Goal: Communication & Community: Participate in discussion

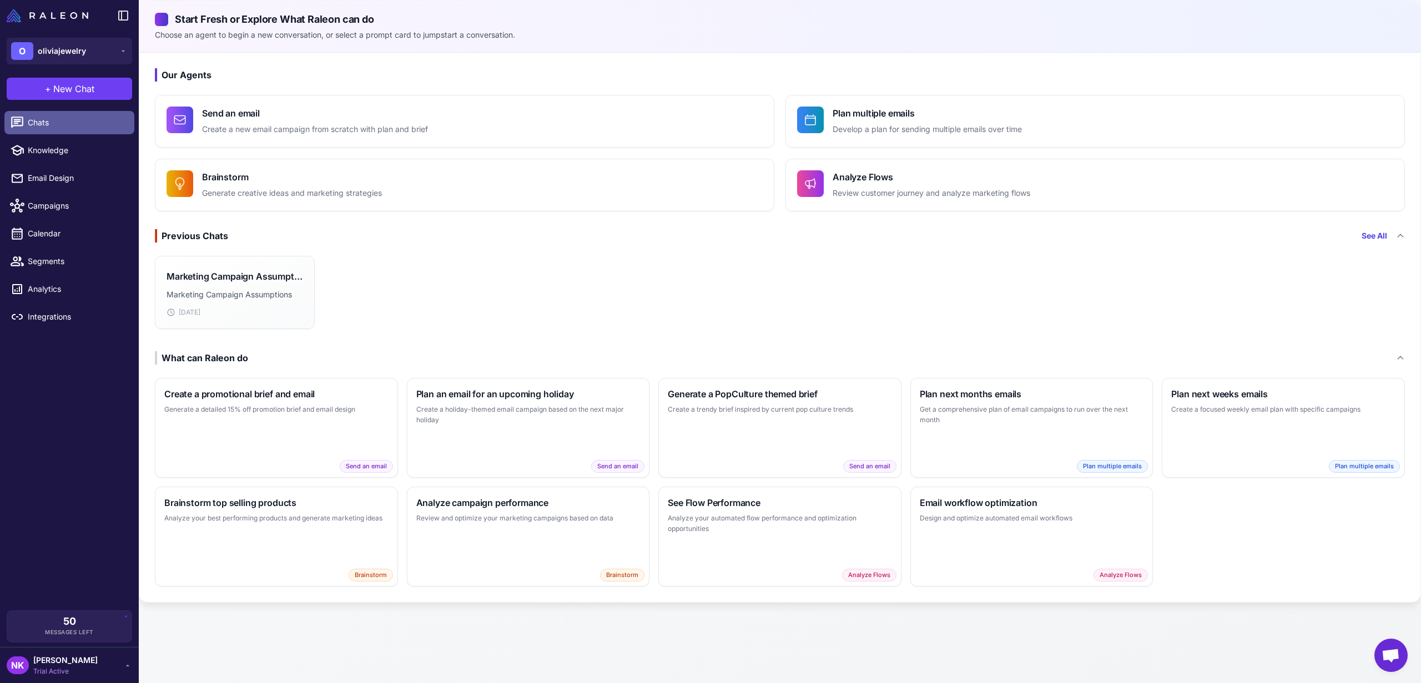
click at [64, 122] on span "Chats" at bounding box center [77, 123] width 98 height 12
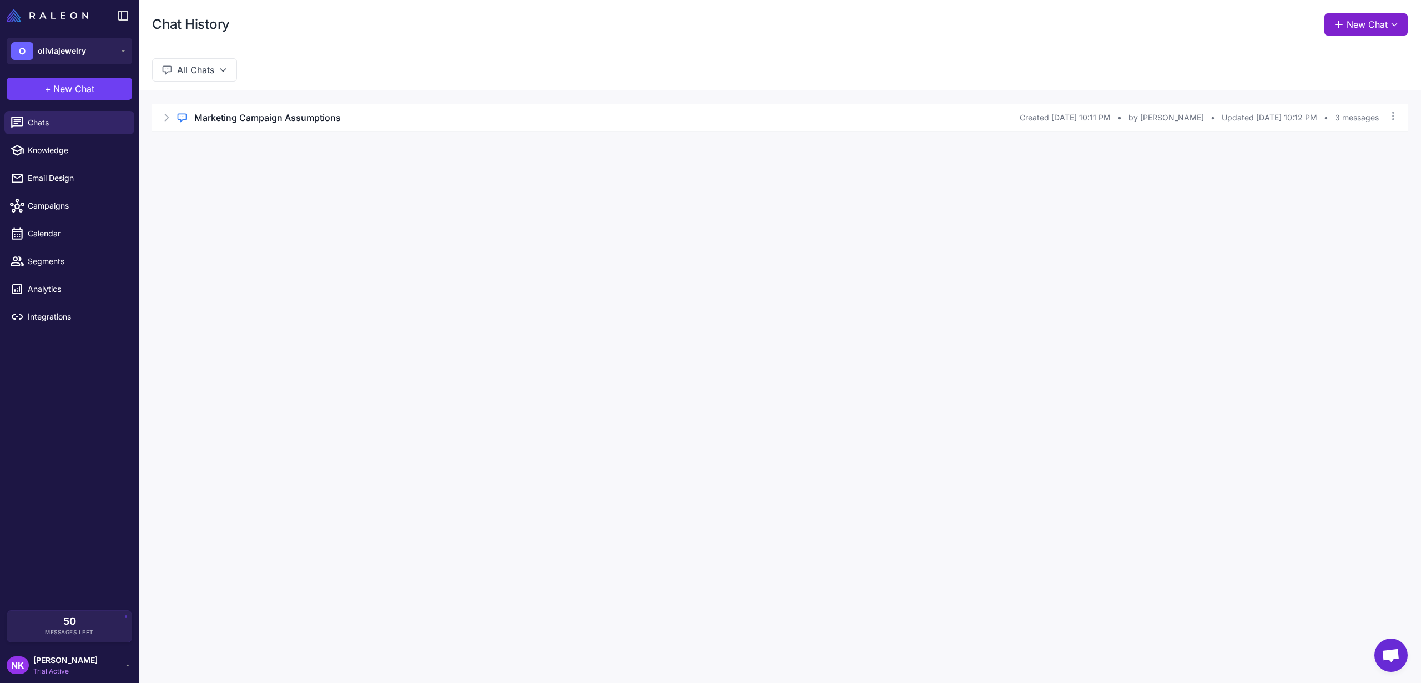
click at [1371, 24] on button "New Chat" at bounding box center [1365, 24] width 83 height 22
click at [1311, 137] on span "Brainstorm" at bounding box center [1312, 139] width 40 height 12
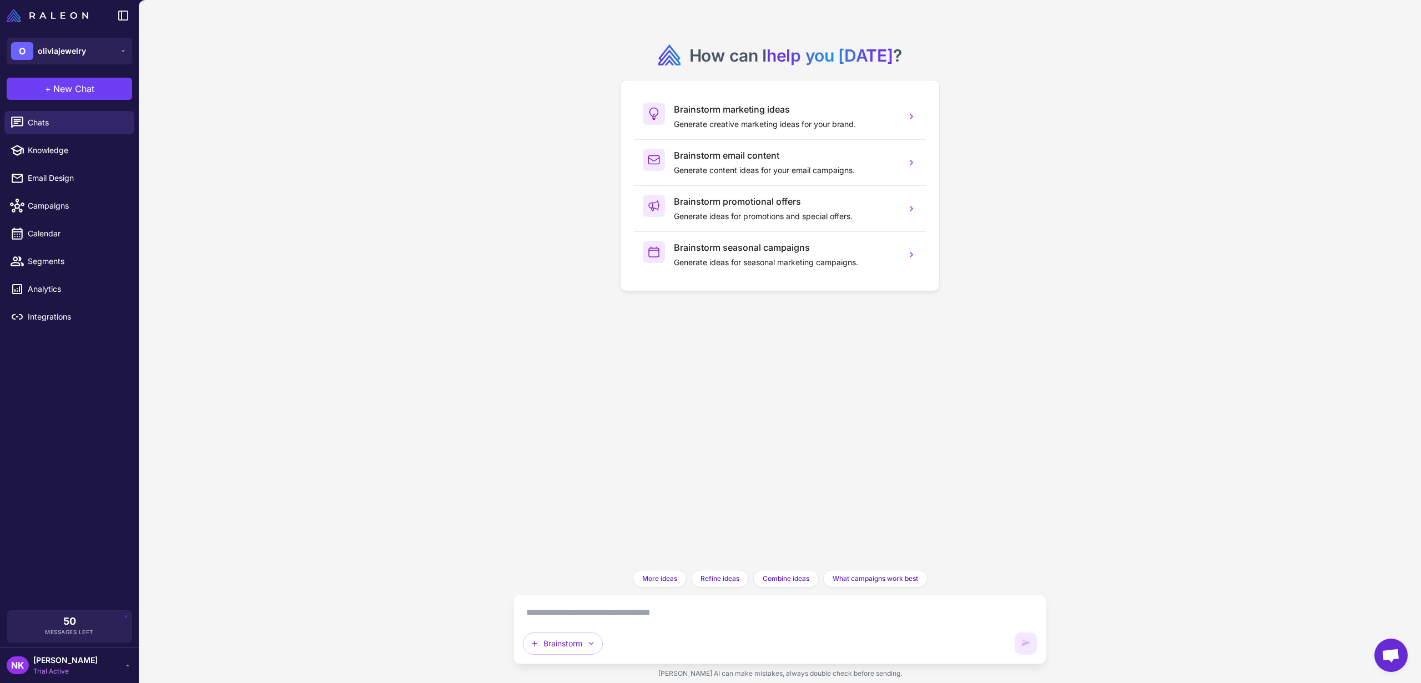
click at [567, 614] on textarea at bounding box center [780, 613] width 514 height 18
click at [590, 643] on icon "button" at bounding box center [591, 643] width 9 height 9
click at [478, 632] on div "How can I help you today ? Brainstorm marketing ideas Generate creative marketi…" at bounding box center [780, 341] width 1282 height 683
click at [567, 618] on textarea at bounding box center [780, 613] width 514 height 18
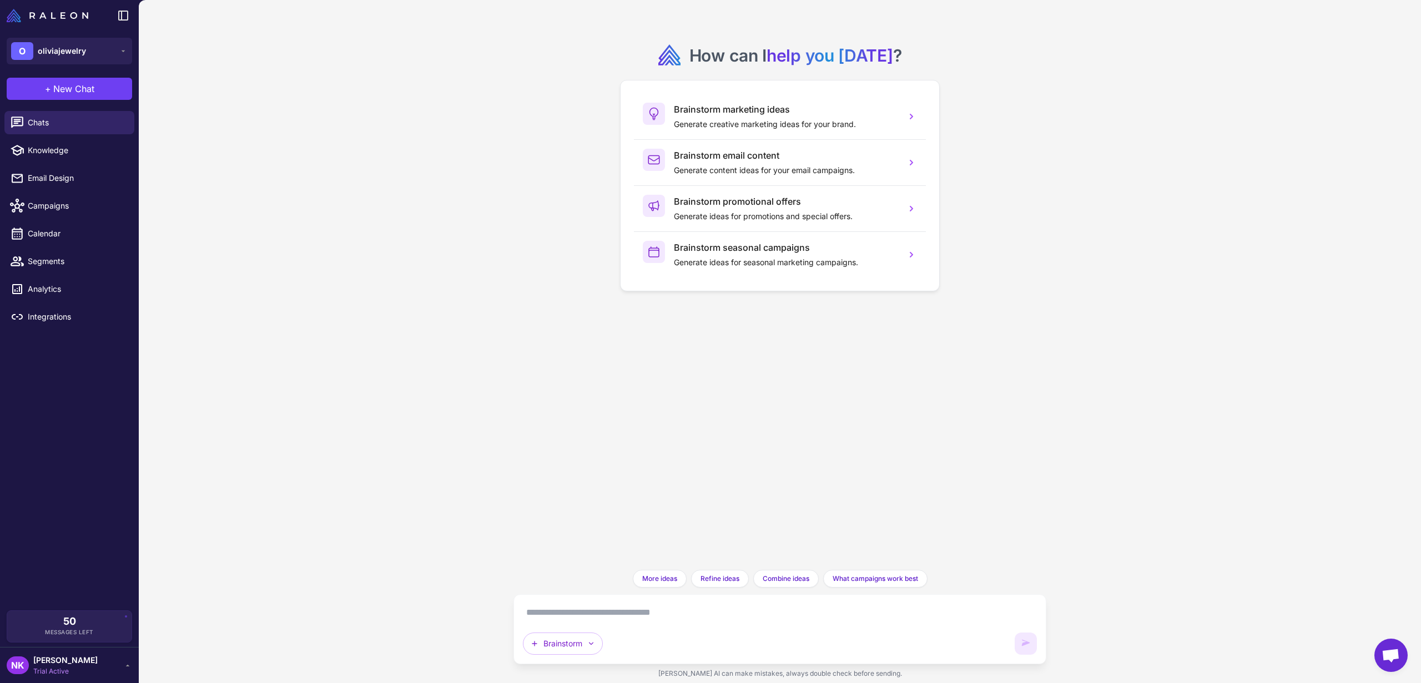
paste textarea "*"
click at [567, 618] on textarea at bounding box center [780, 613] width 514 height 18
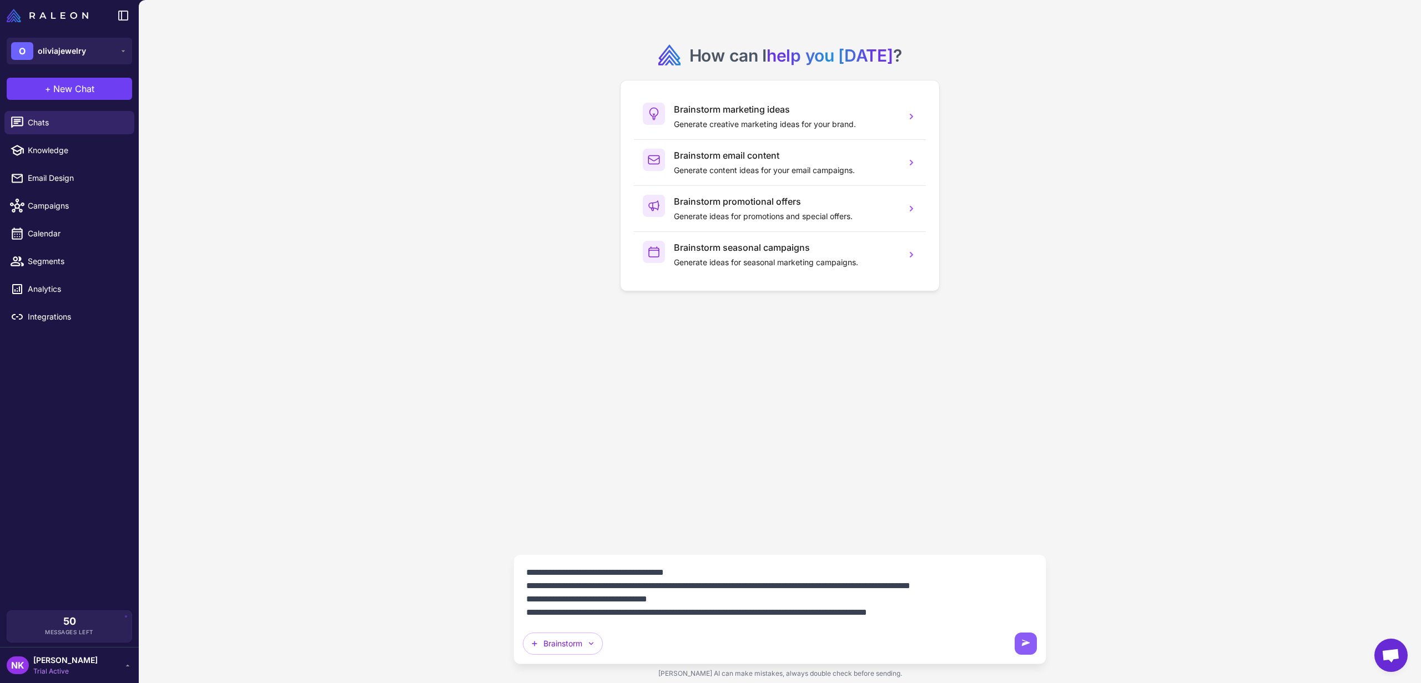
scroll to position [10, 0]
paste textarea "**********"
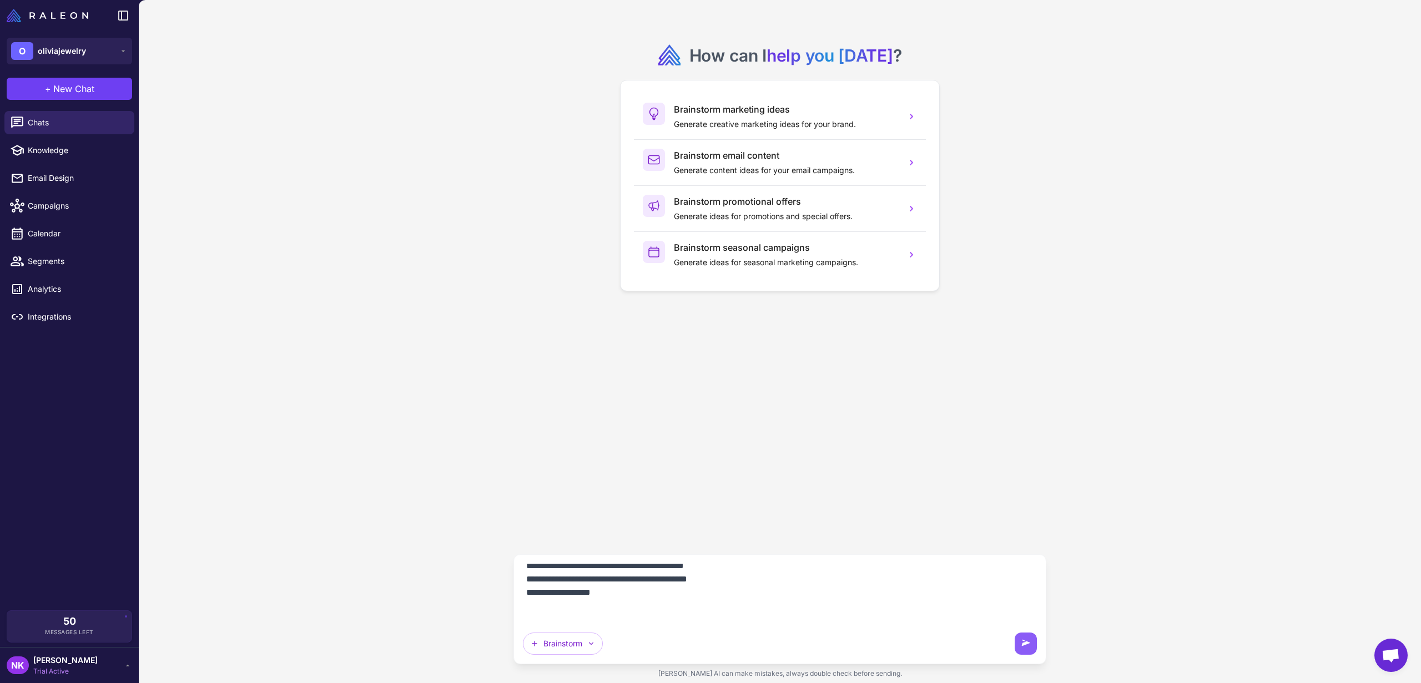
scroll to position [210, 0]
type textarea "**********"
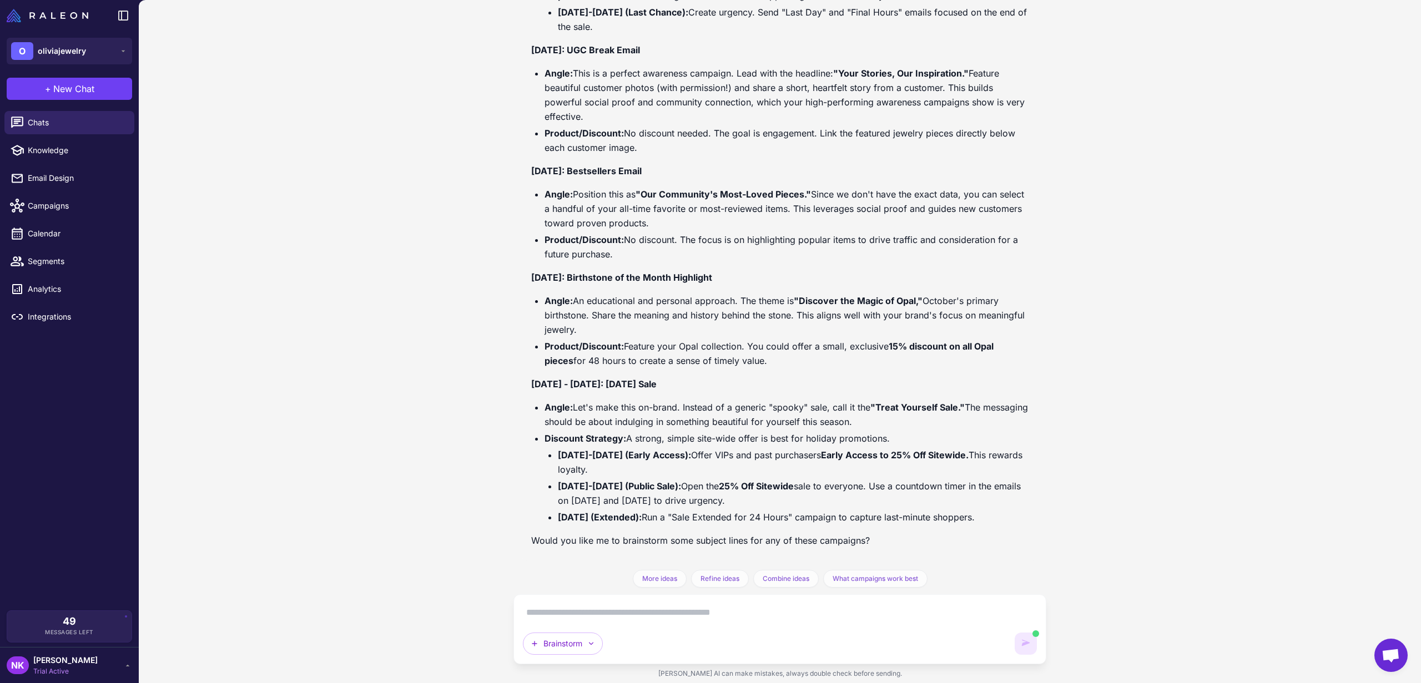
scroll to position [436, 0]
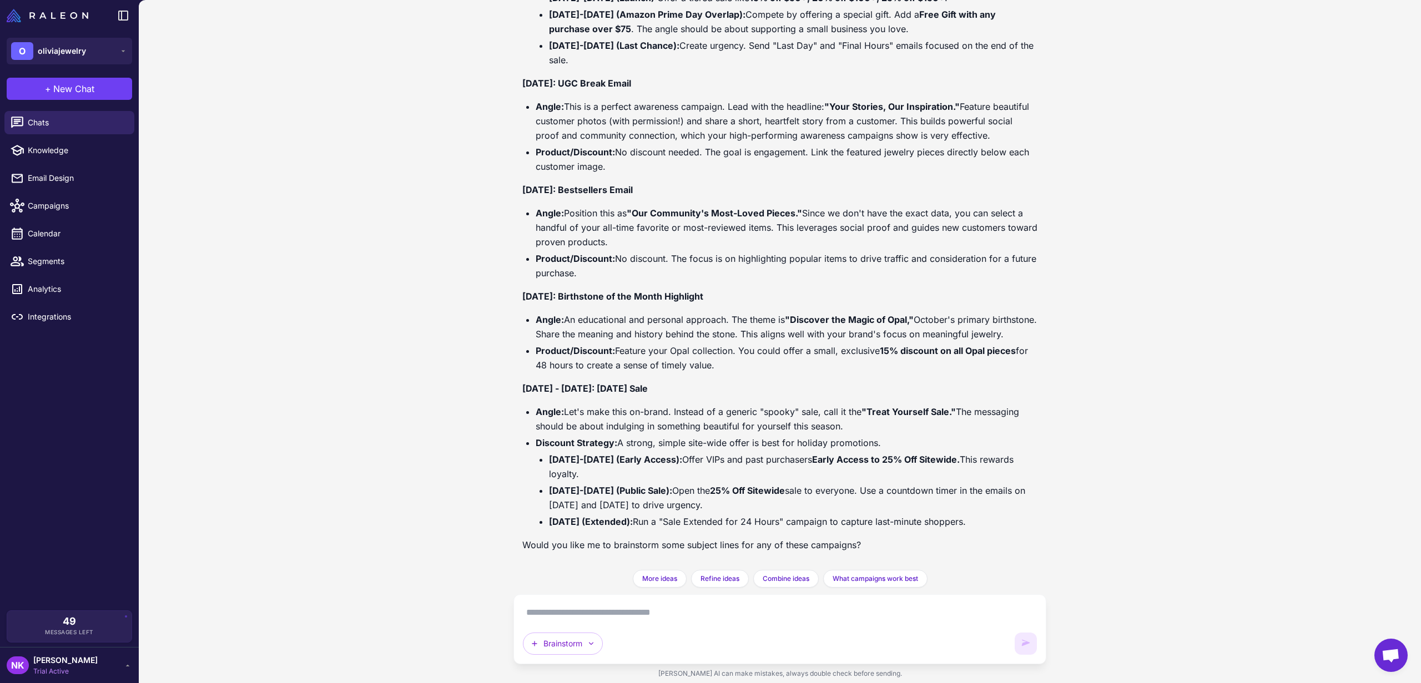
click at [625, 403] on div "It looks like there's no sales data available for the last 90 days, but no prob…" at bounding box center [779, 202] width 515 height 717
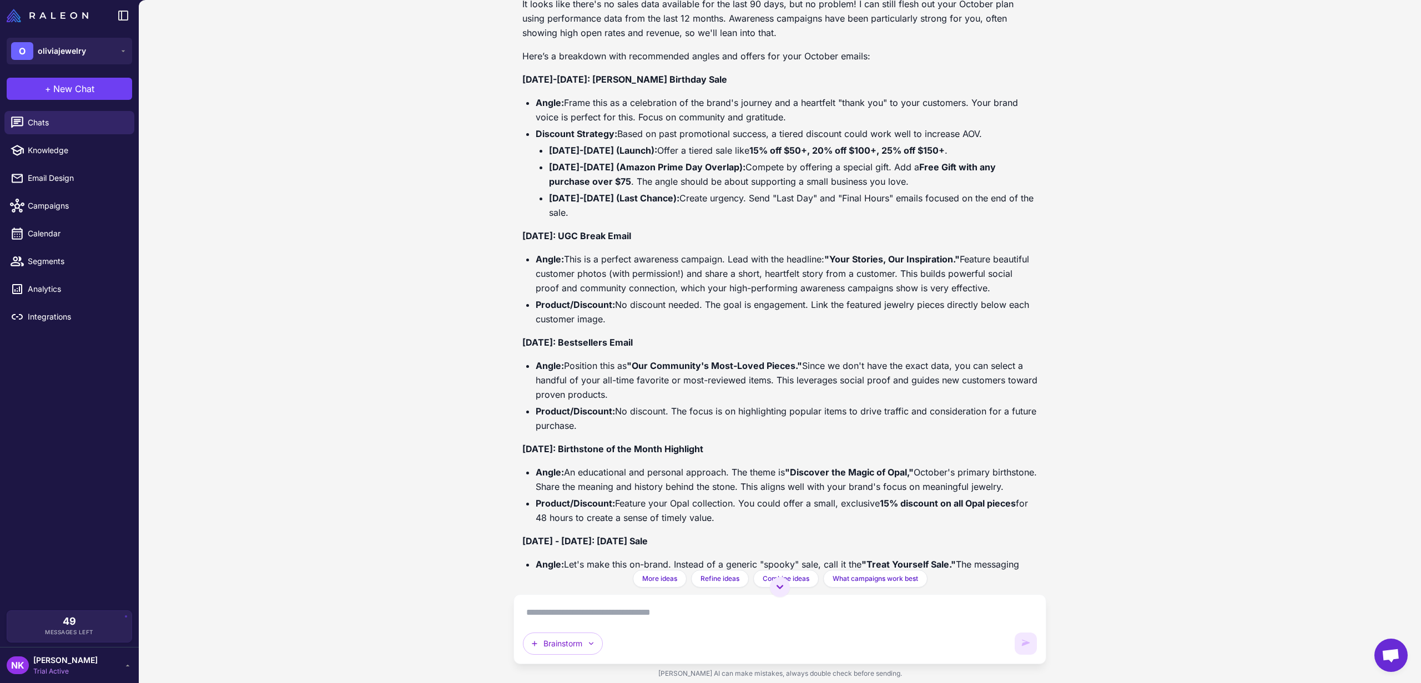
scroll to position [130, 0]
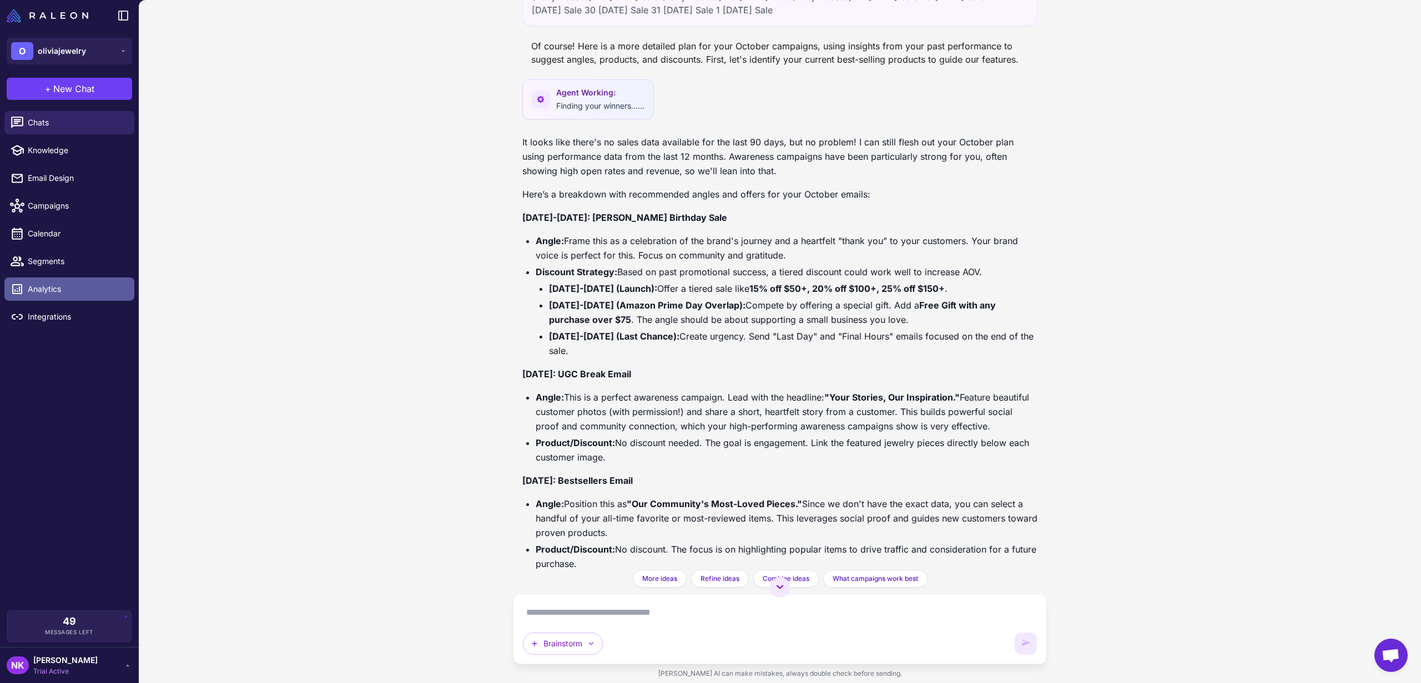
click at [37, 294] on span "Analytics" at bounding box center [77, 289] width 98 height 12
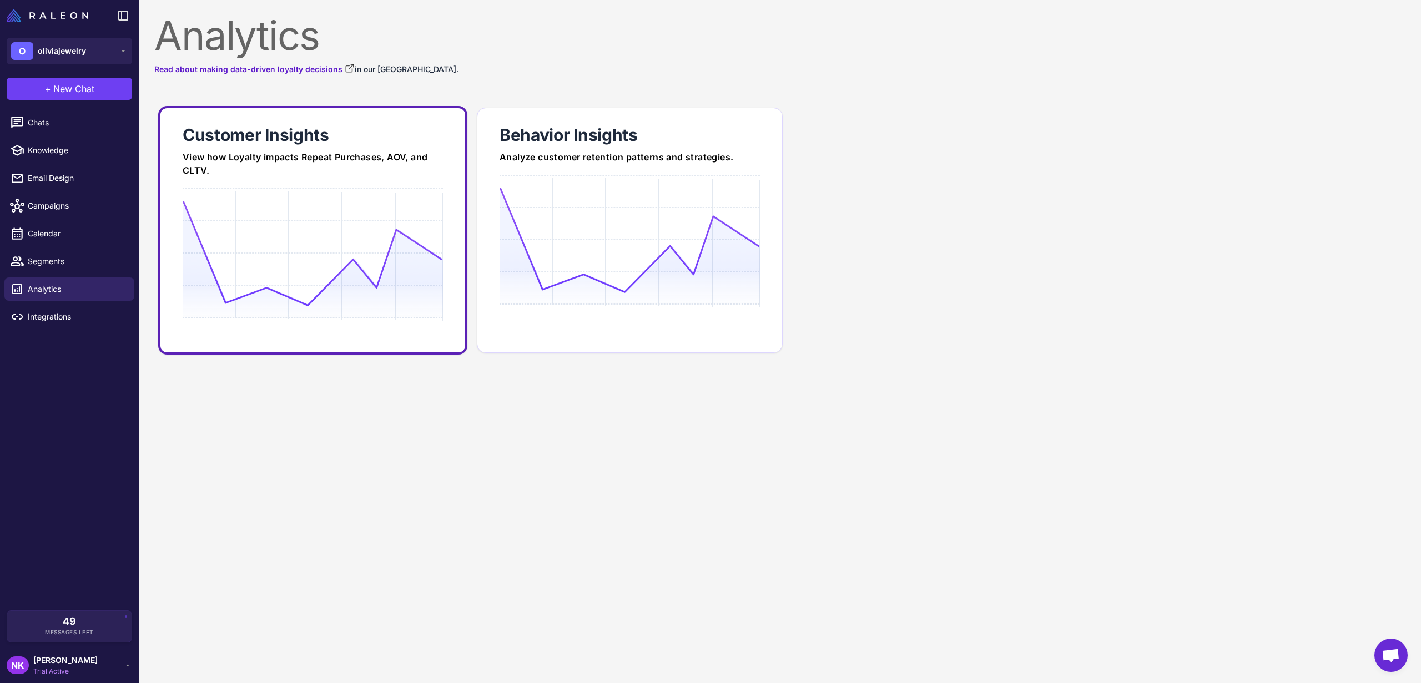
click at [319, 138] on div "Customer Insights" at bounding box center [313, 135] width 260 height 22
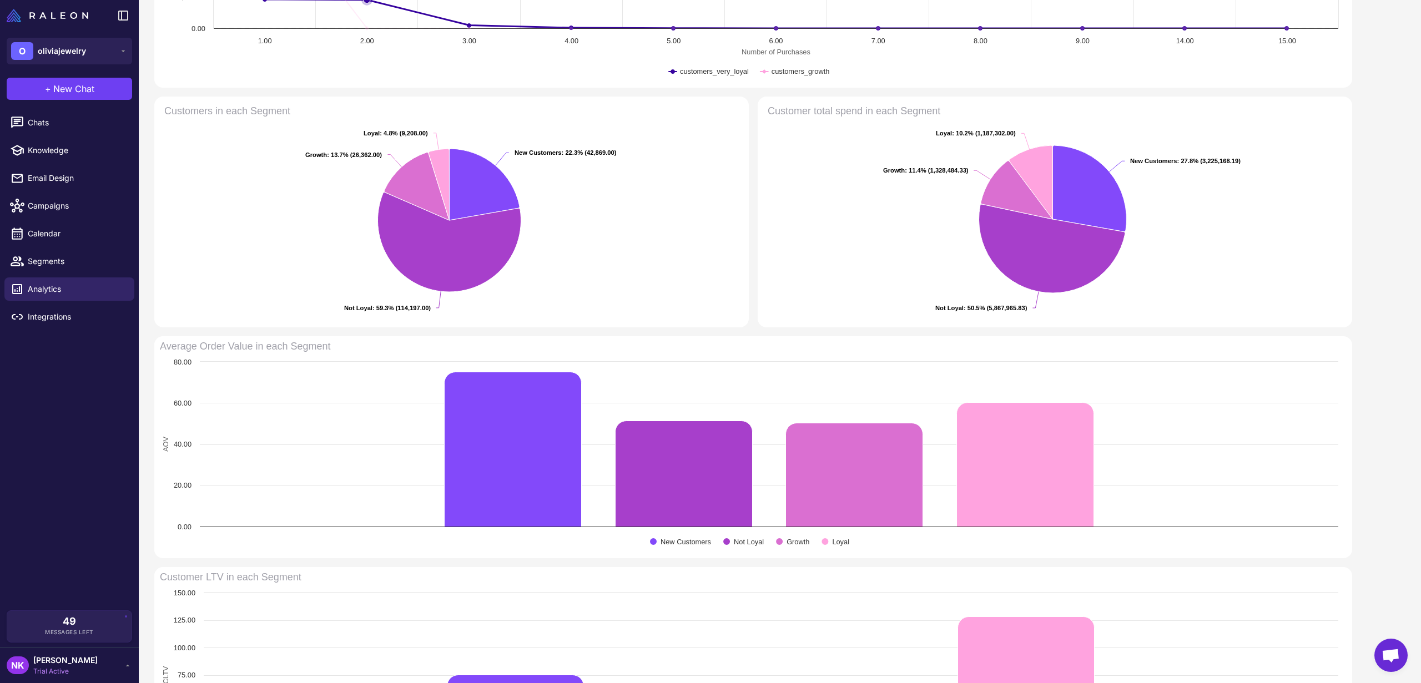
scroll to position [486, 0]
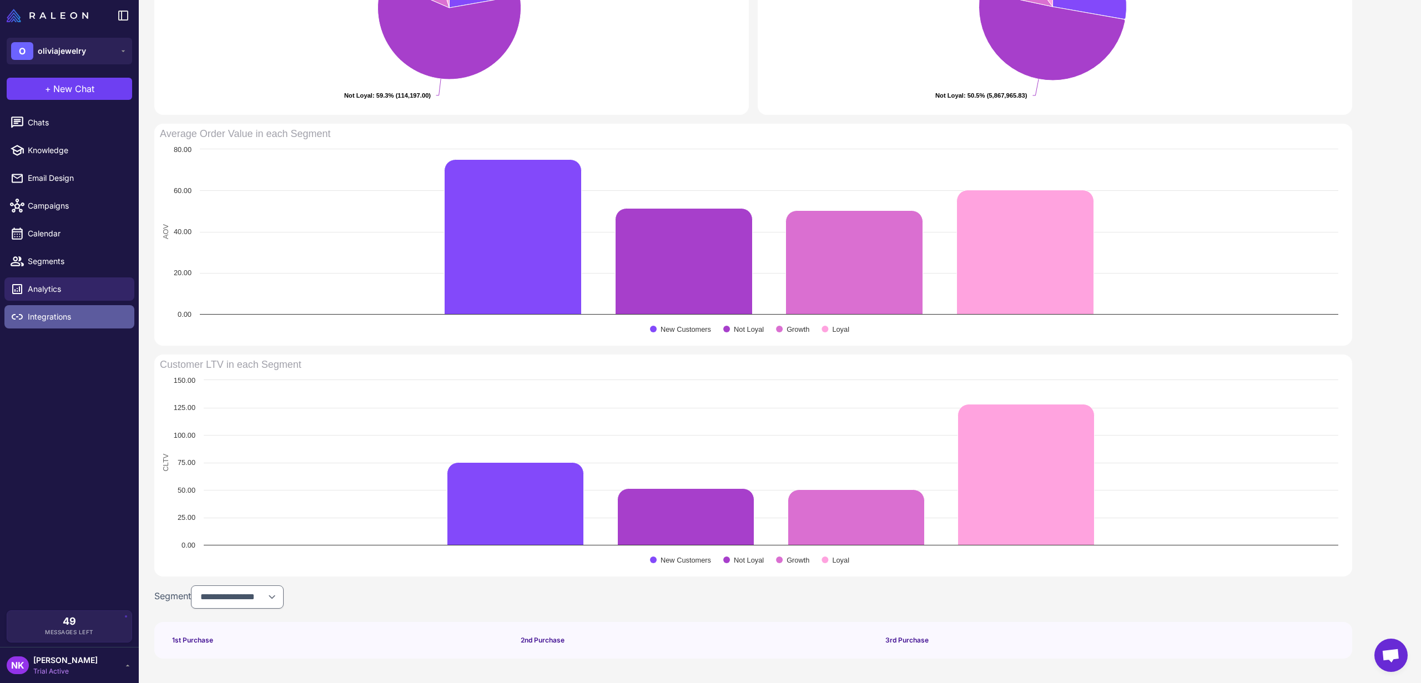
click at [53, 320] on span "Integrations" at bounding box center [77, 317] width 98 height 12
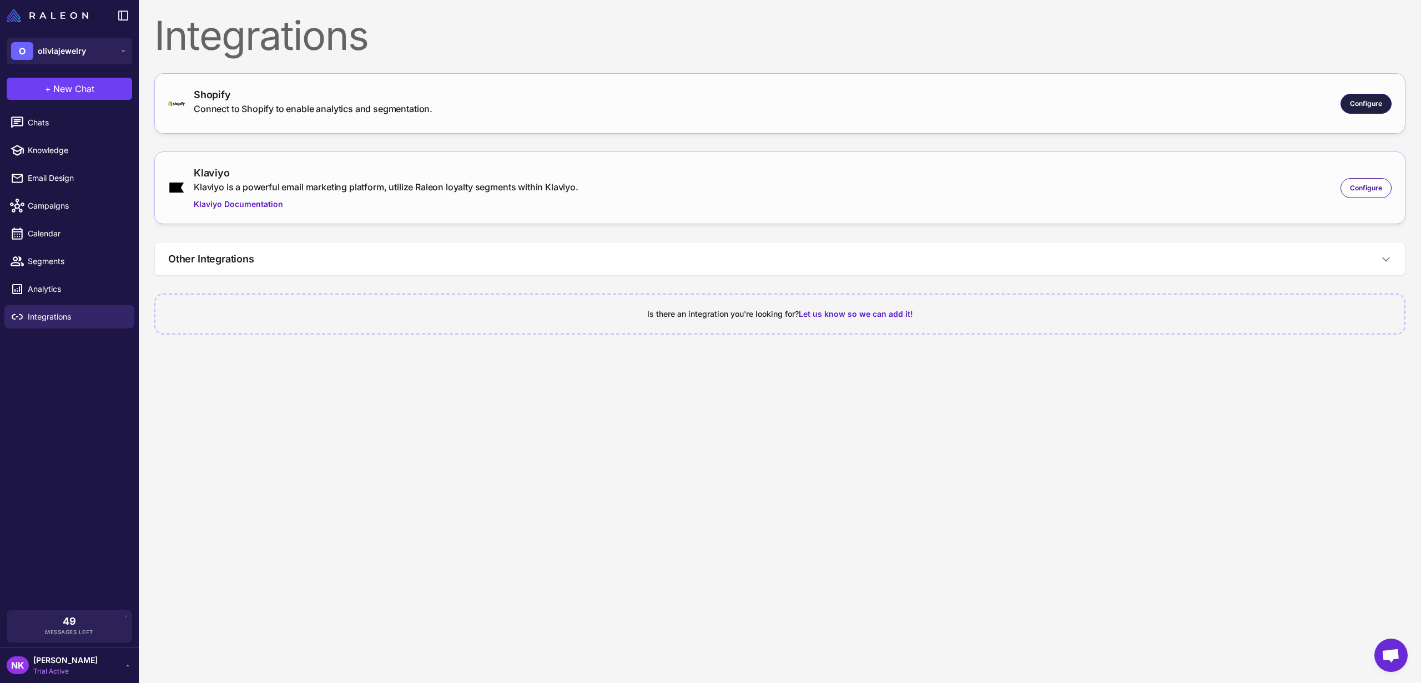
click at [1363, 104] on span "Configure" at bounding box center [1365, 104] width 32 height 10
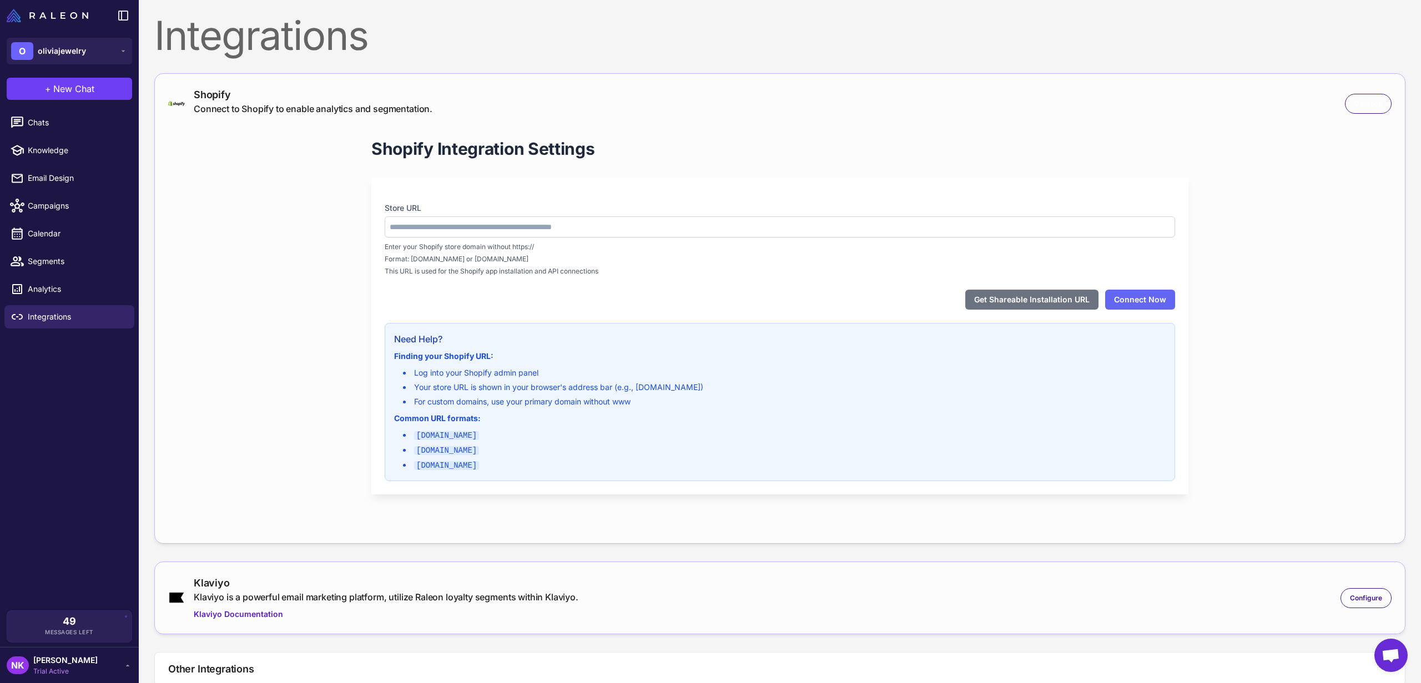
type input "**********"
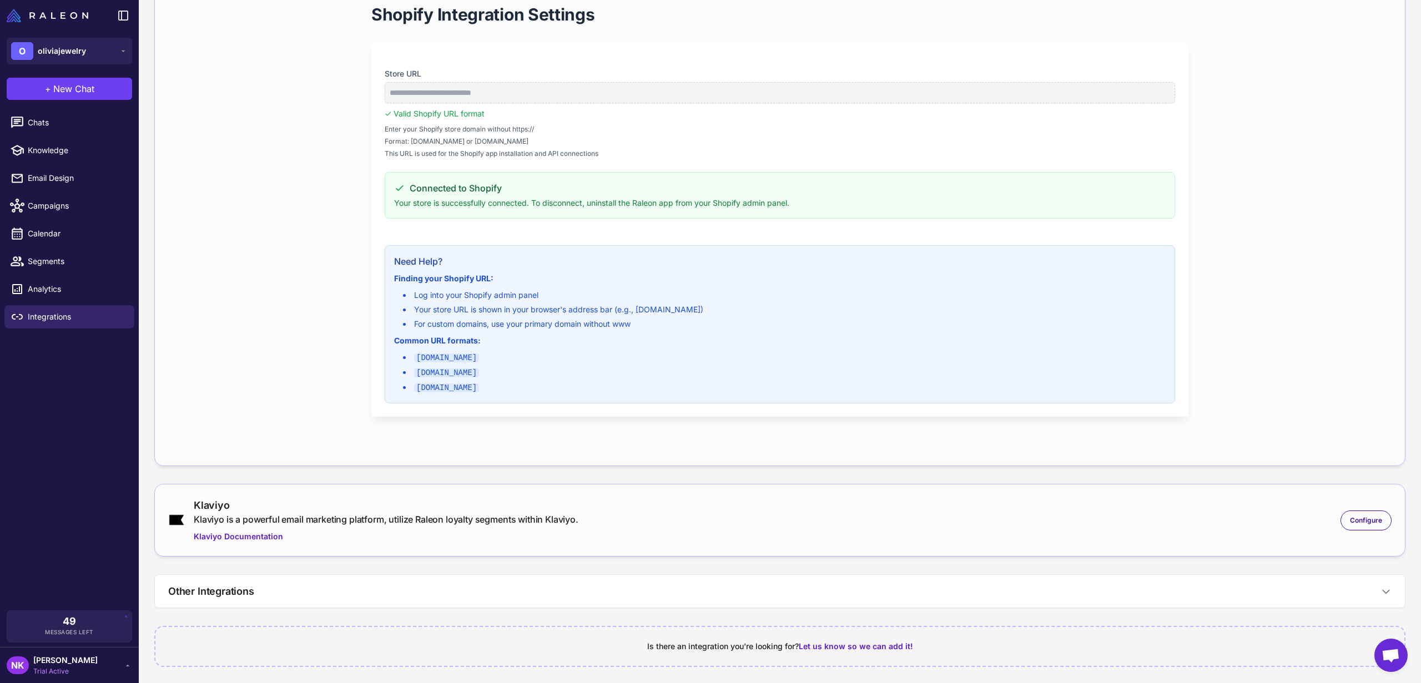
scroll to position [137, 0]
click at [1358, 513] on span "Configure" at bounding box center [1365, 518] width 32 height 10
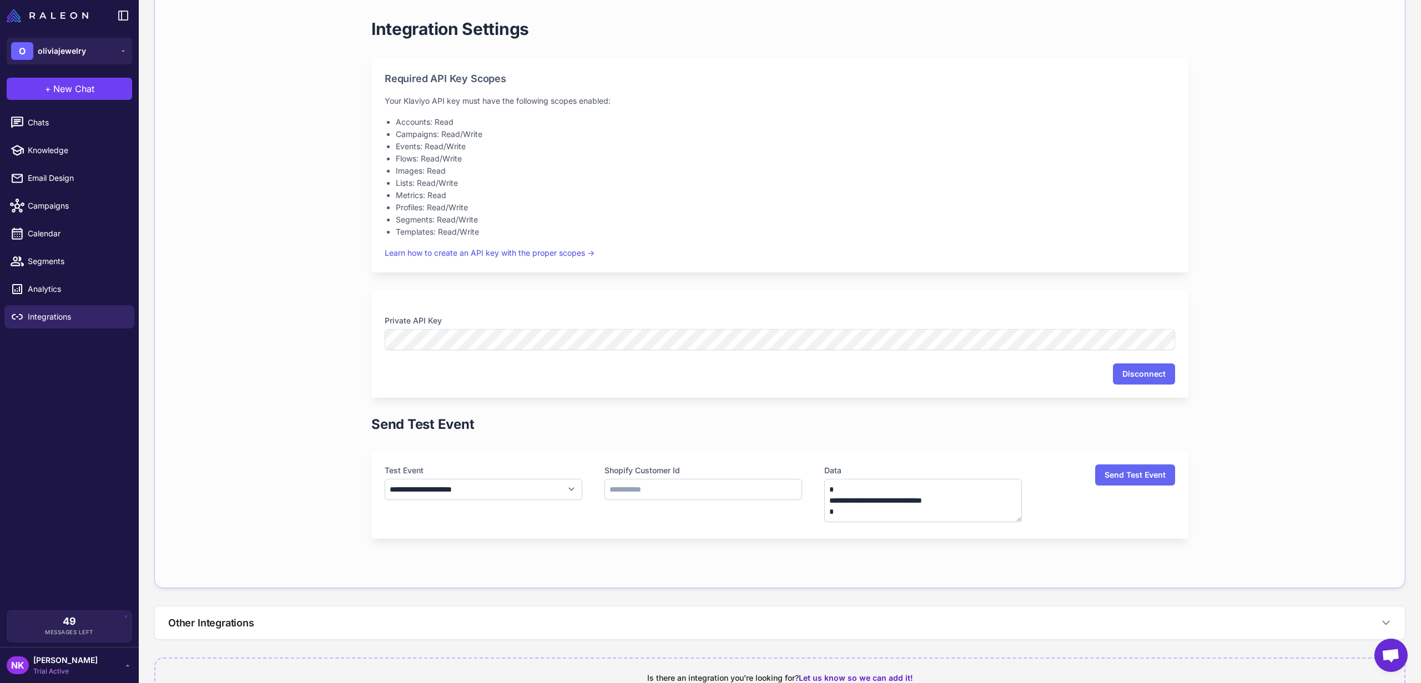
scroll to position [711, 0]
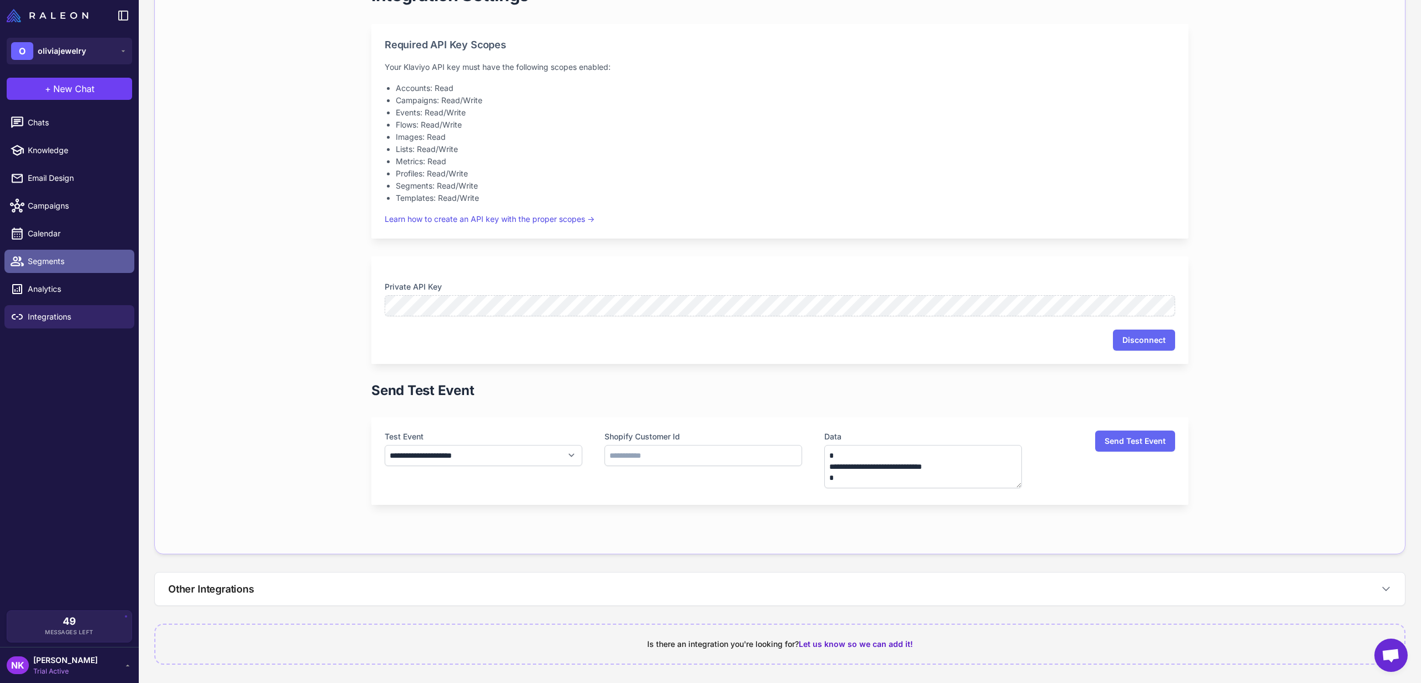
click at [57, 256] on span "Segments" at bounding box center [77, 261] width 98 height 12
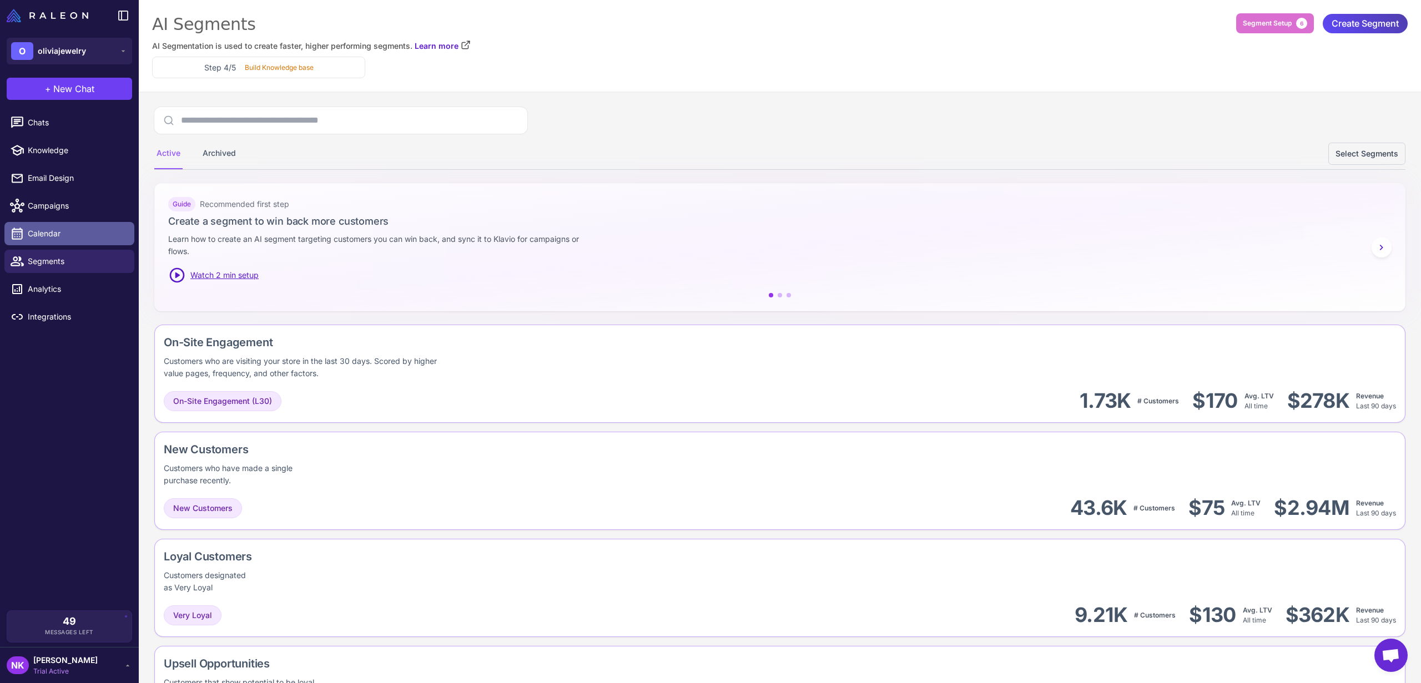
click at [35, 229] on span "Calendar" at bounding box center [77, 234] width 98 height 12
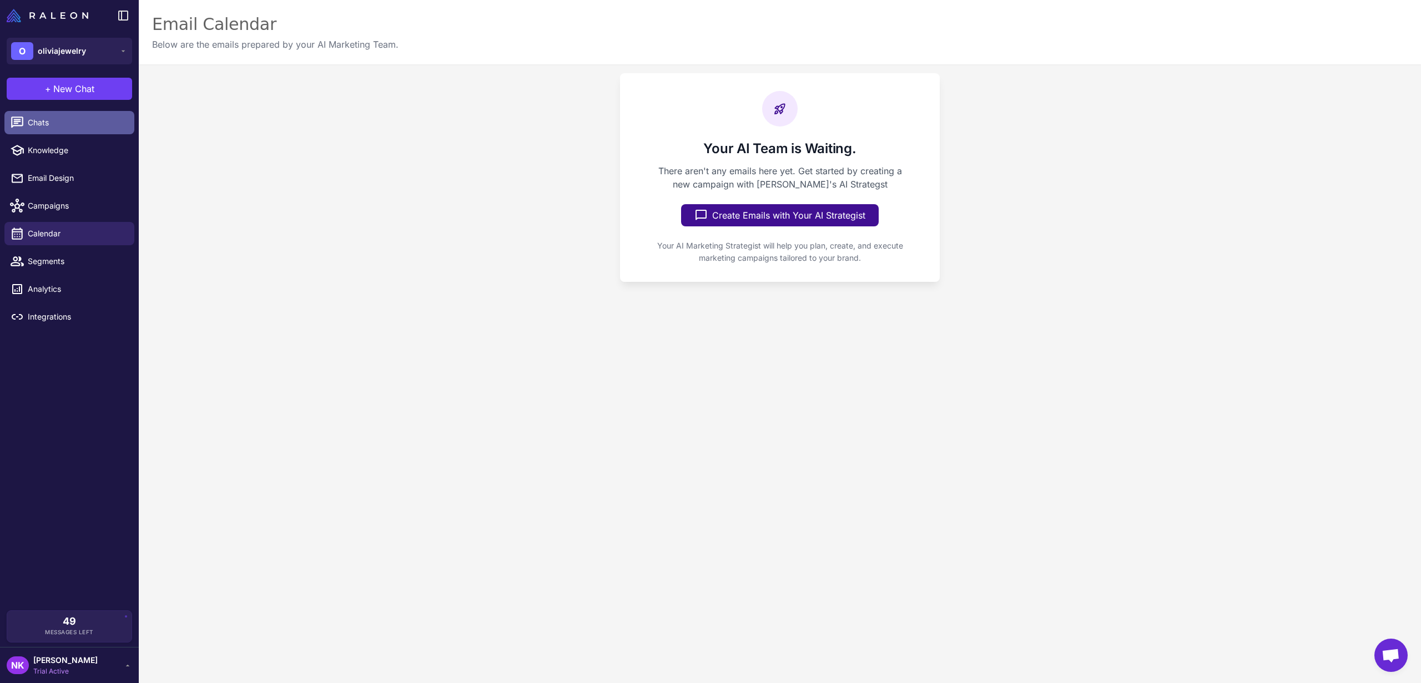
click at [45, 117] on span "Chats" at bounding box center [77, 123] width 98 height 12
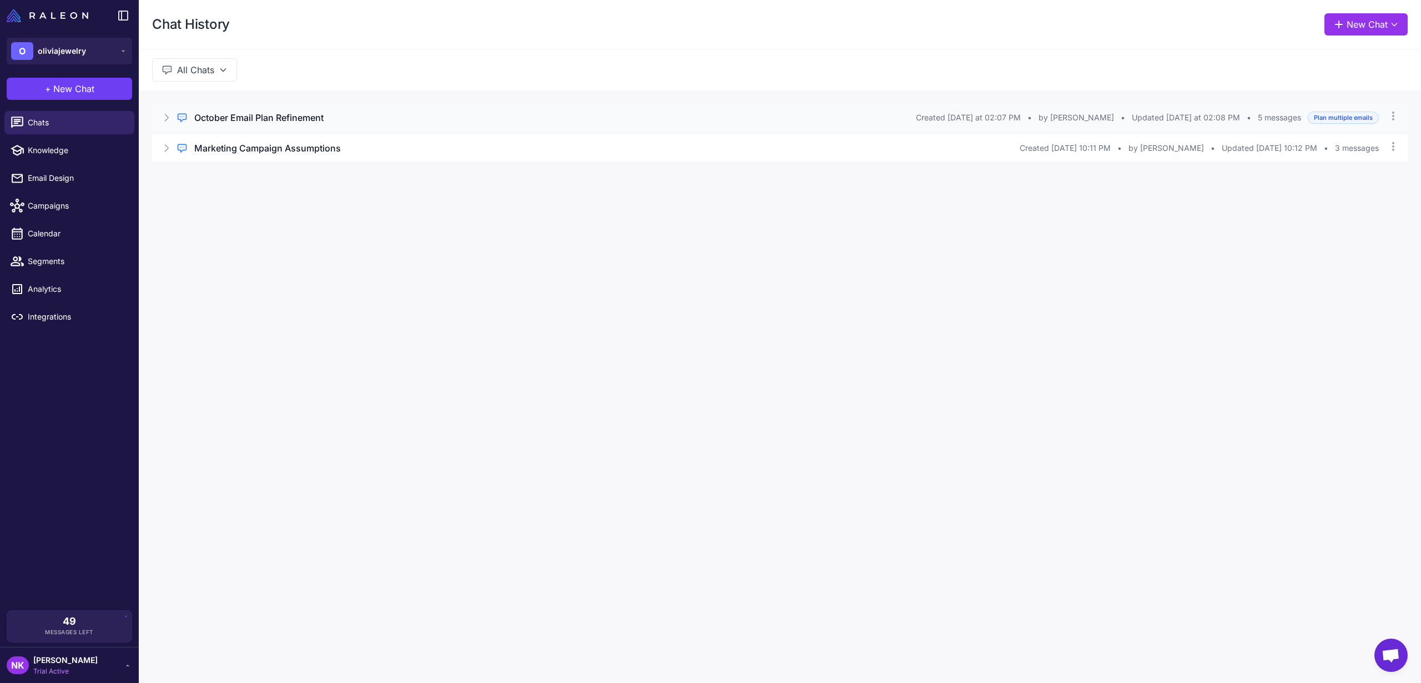
click at [458, 130] on div "Regular Chat October Email Plan Refinement Created Today at 02:07 PM • by Navid…" at bounding box center [779, 118] width 1255 height 28
click at [443, 155] on div "It looks like there's no sales data available for the last 90 days, but no prob…" at bounding box center [779, 155] width 1255 height 46
click at [198, 165] on button "Open Chat" at bounding box center [204, 165] width 50 height 12
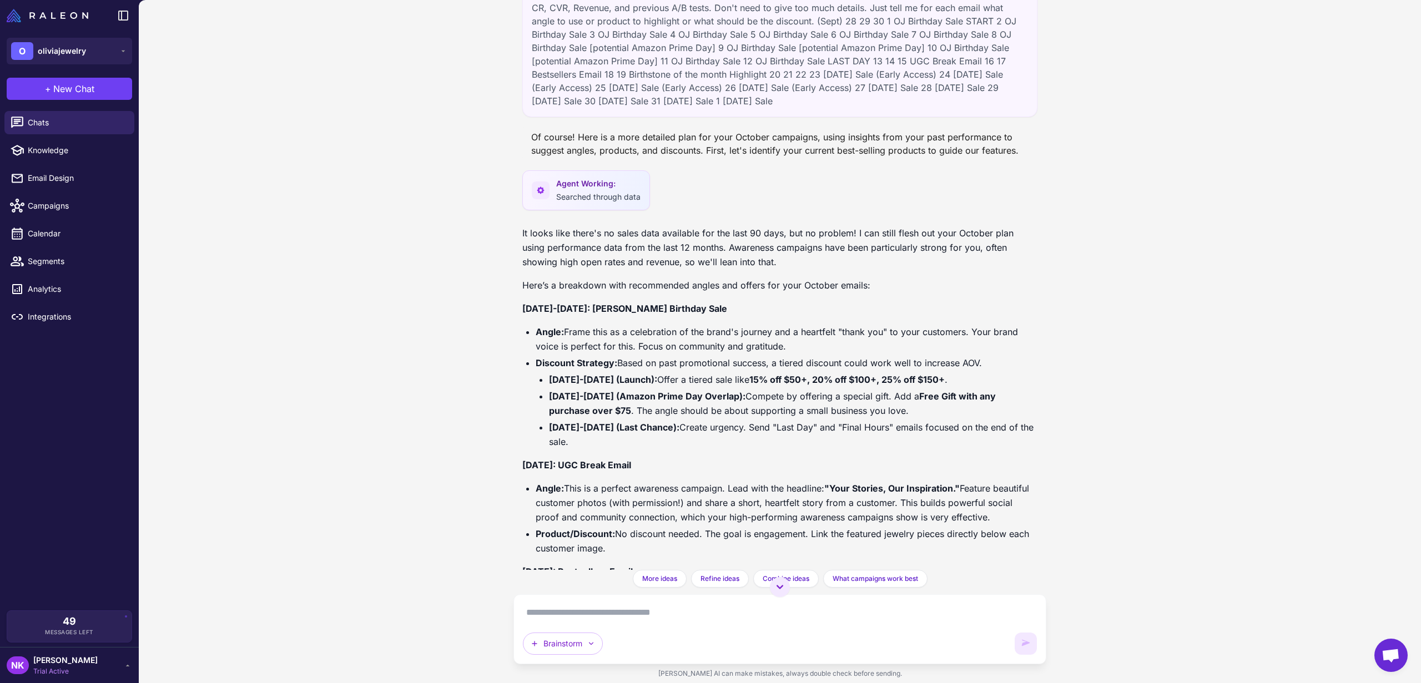
scroll to position [85, 0]
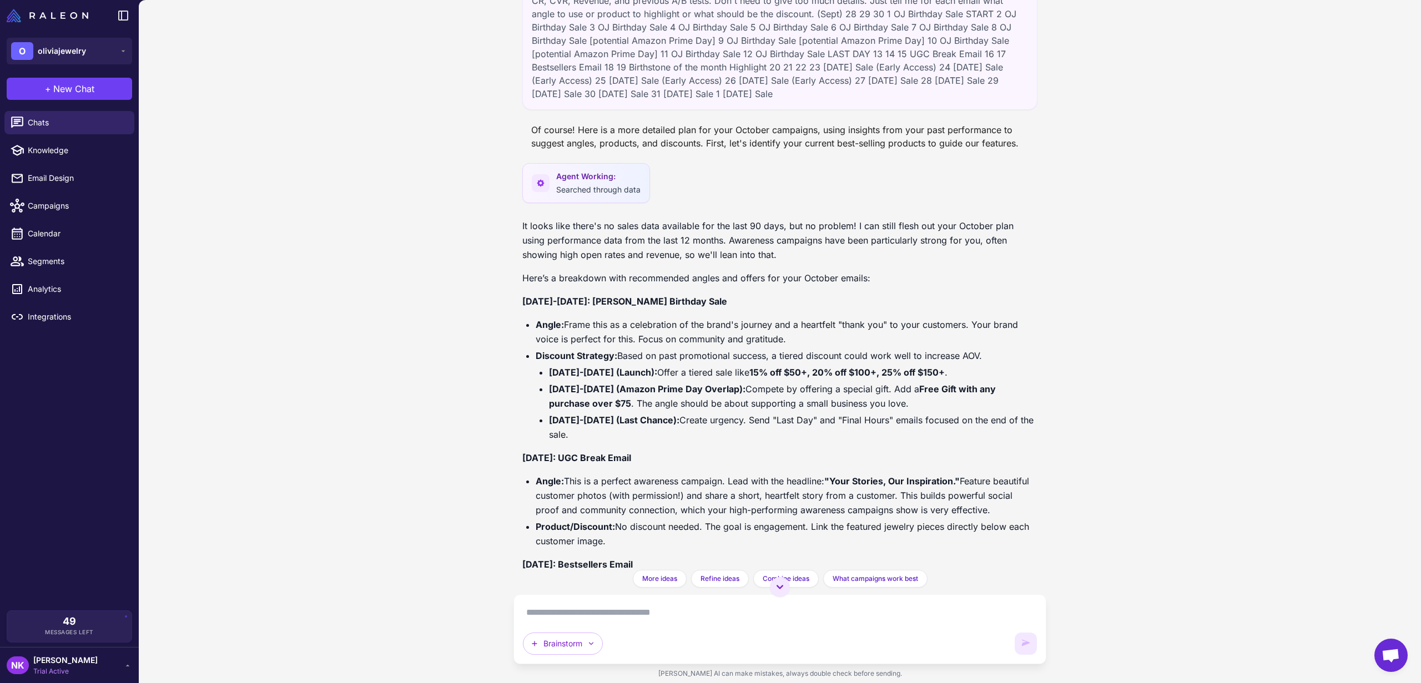
click at [673, 242] on p "It looks like there's no sales data available for the last 90 days, but no prob…" at bounding box center [779, 240] width 515 height 43
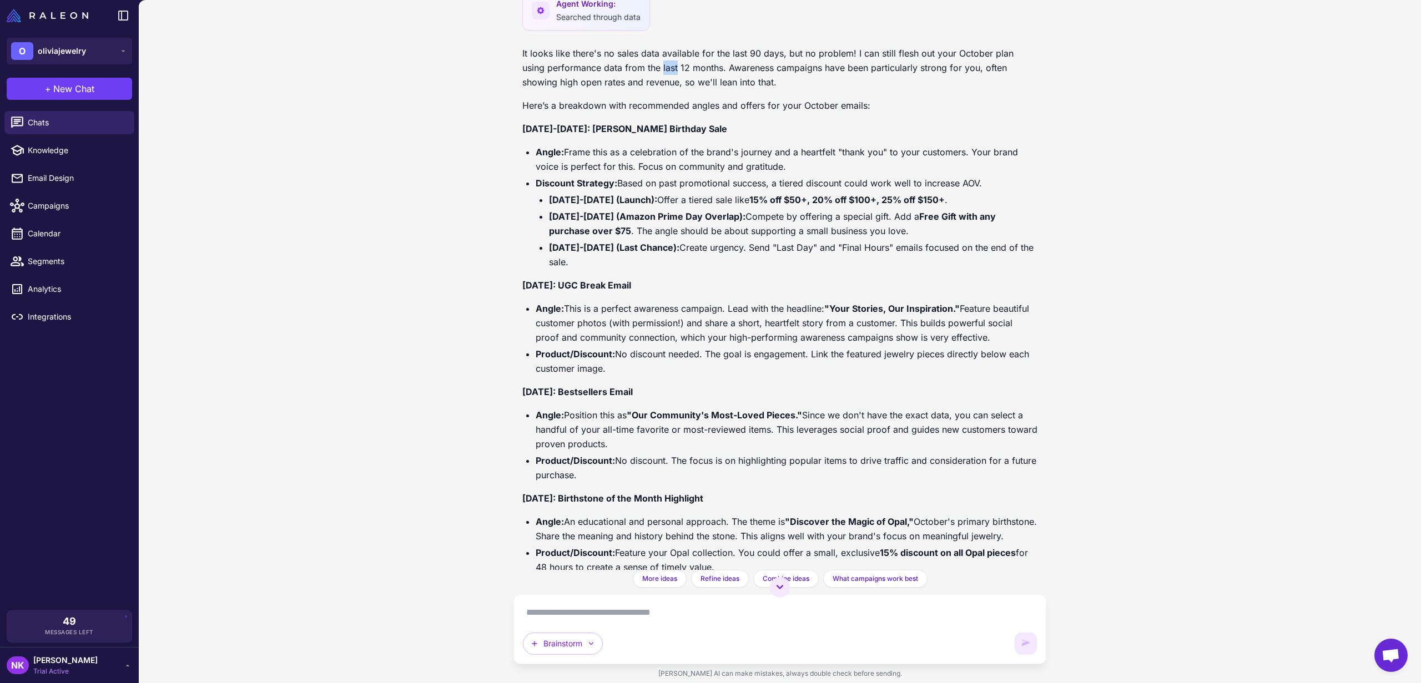
scroll to position [265, 0]
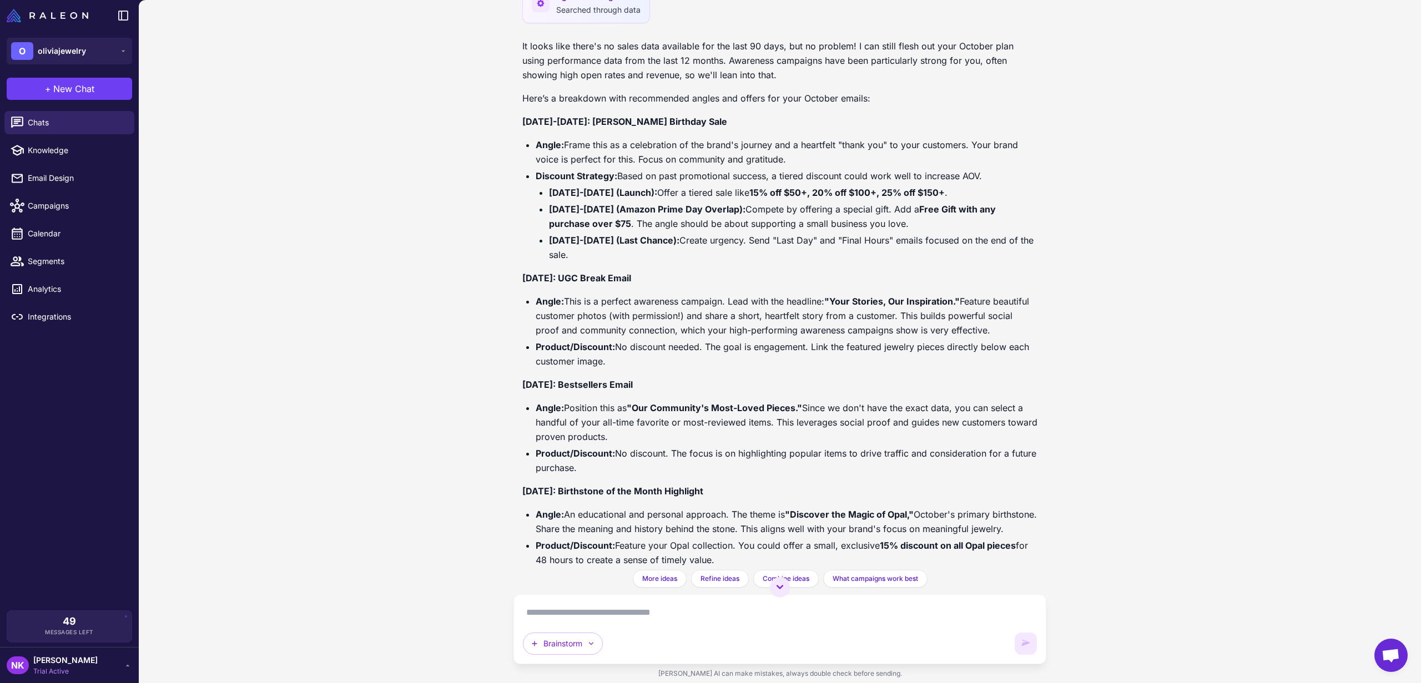
click at [320, 228] on div "October Email Plan Refinement Today This is my high level October email plan. H…" at bounding box center [780, 341] width 1282 height 683
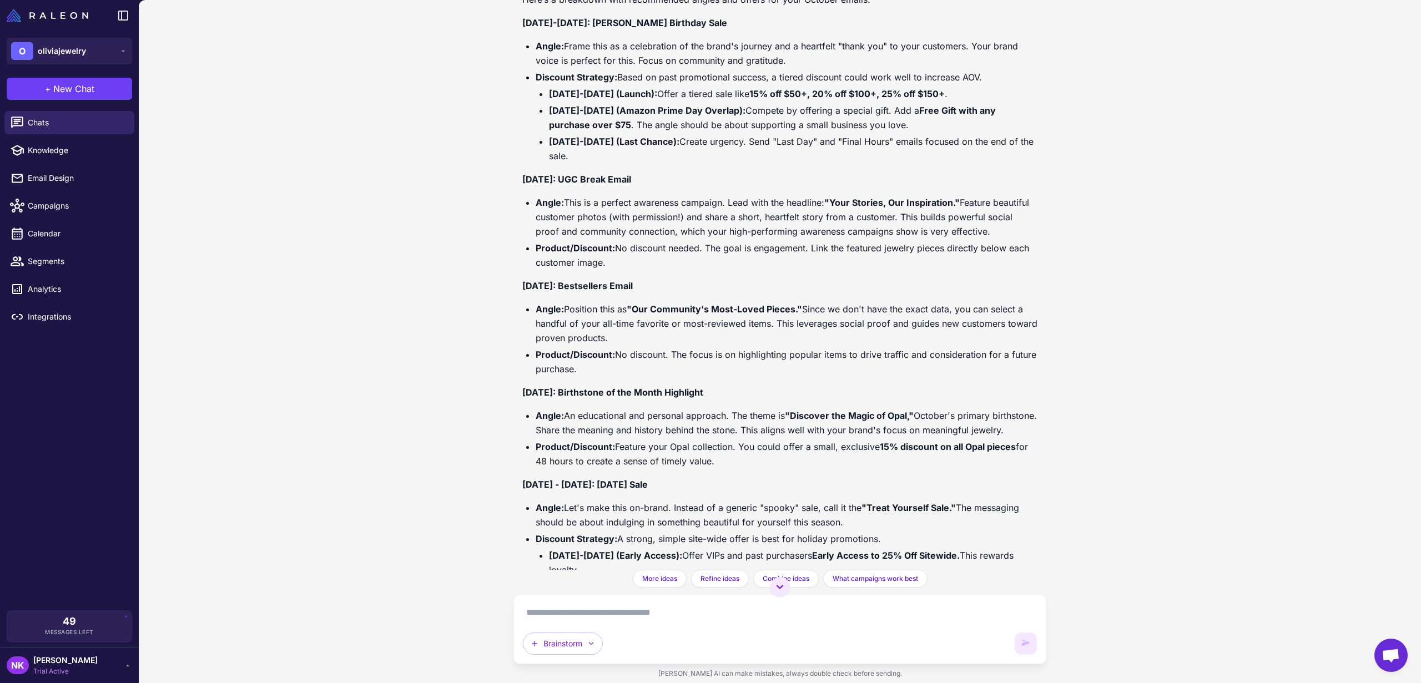
scroll to position [371, 0]
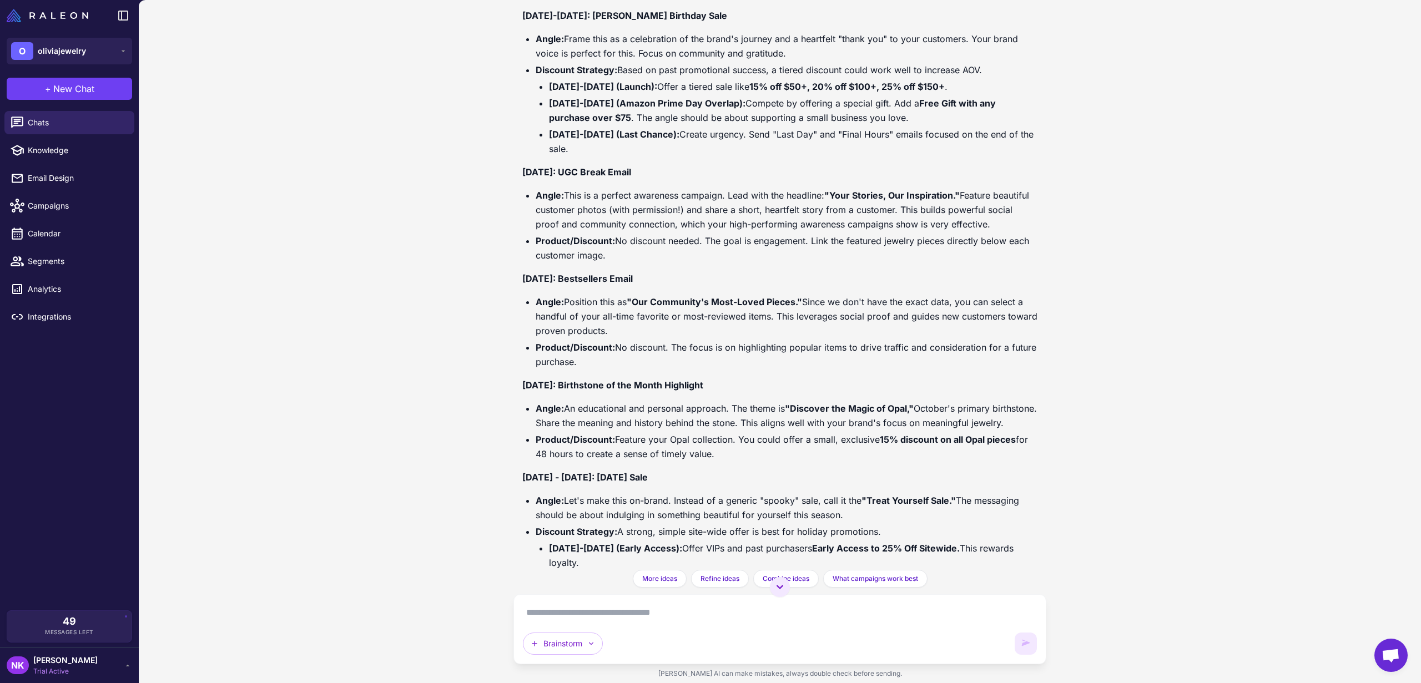
drag, startPoint x: 536, startPoint y: 302, endPoint x: 660, endPoint y: 328, distance: 126.6
click at [660, 328] on li "Angle: Position this as "Our Community's Most-Loved Pieces." Since we don't hav…" at bounding box center [786, 316] width 502 height 43
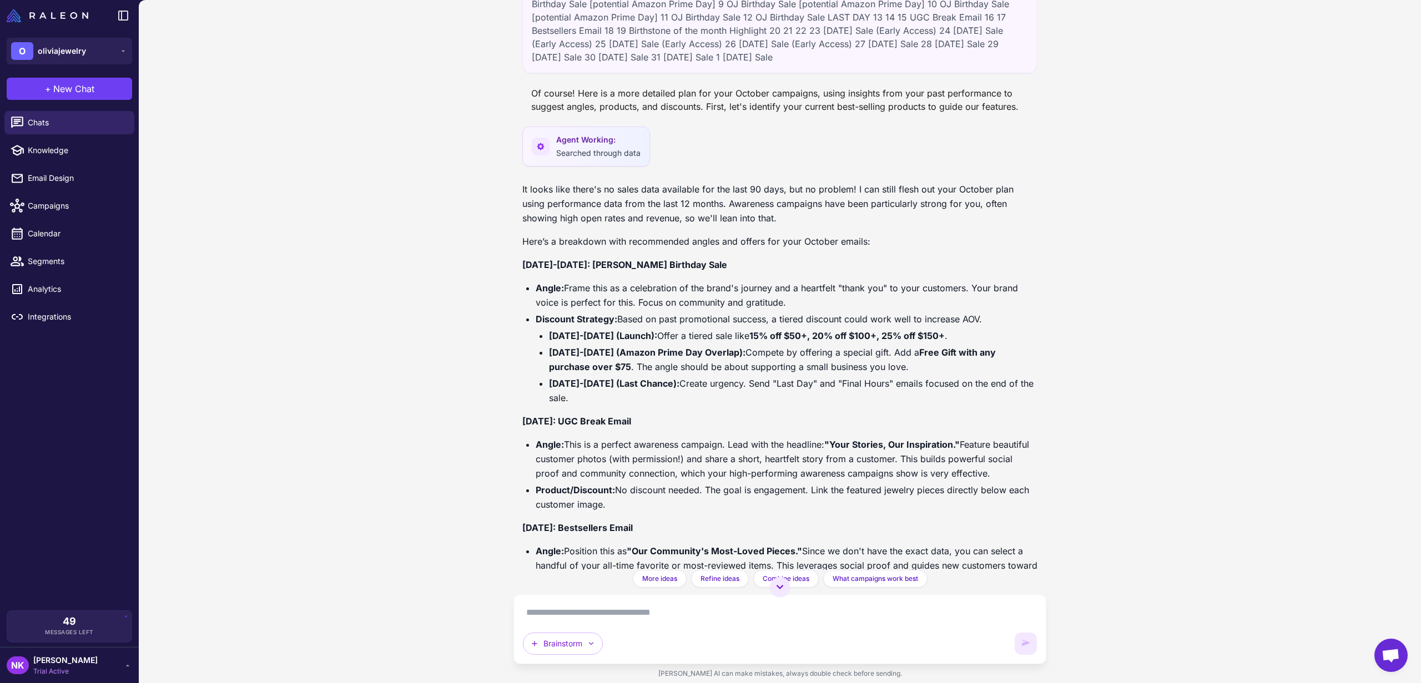
scroll to position [78, 0]
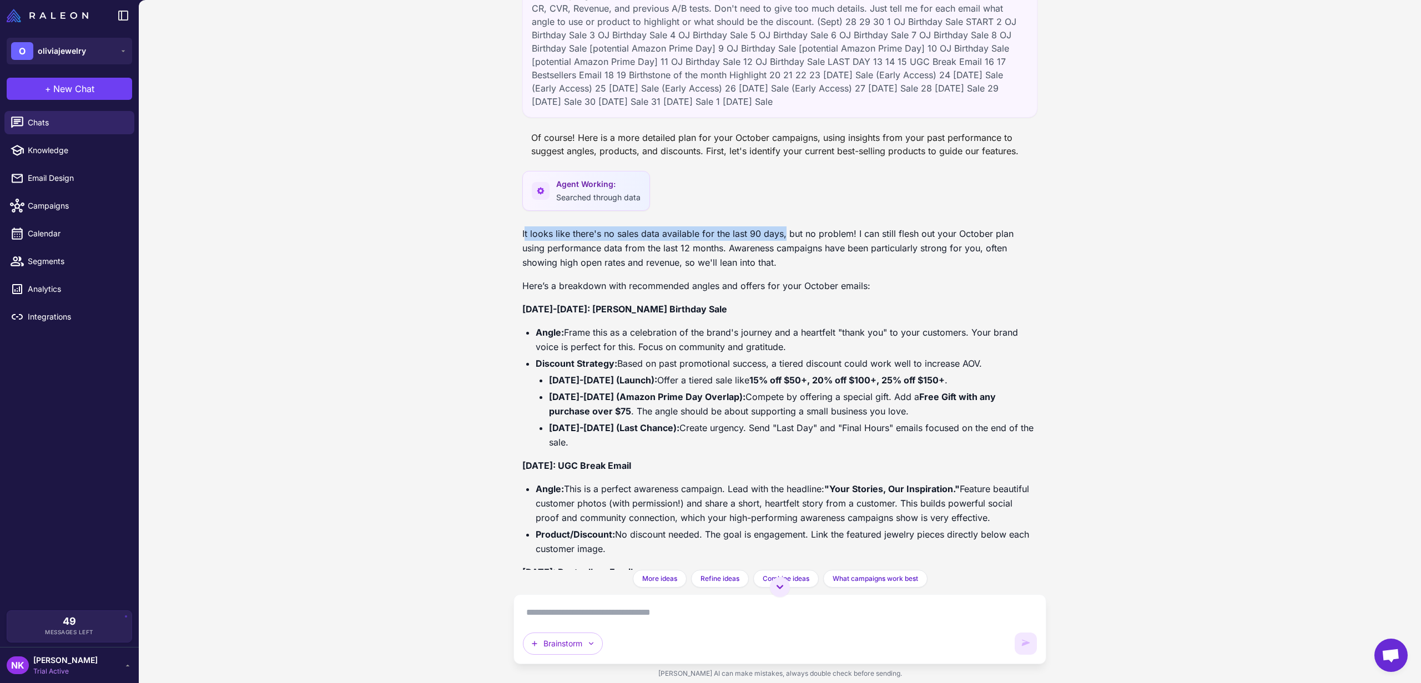
drag, startPoint x: 524, startPoint y: 234, endPoint x: 783, endPoint y: 229, distance: 258.6
click at [783, 229] on p "It looks like there's no sales data available for the last 90 days, but no prob…" at bounding box center [779, 247] width 515 height 43
copy p "t looks like there's no sales data available for the last 90 days,"
click at [655, 608] on textarea at bounding box center [780, 613] width 514 height 18
paste textarea "**********"
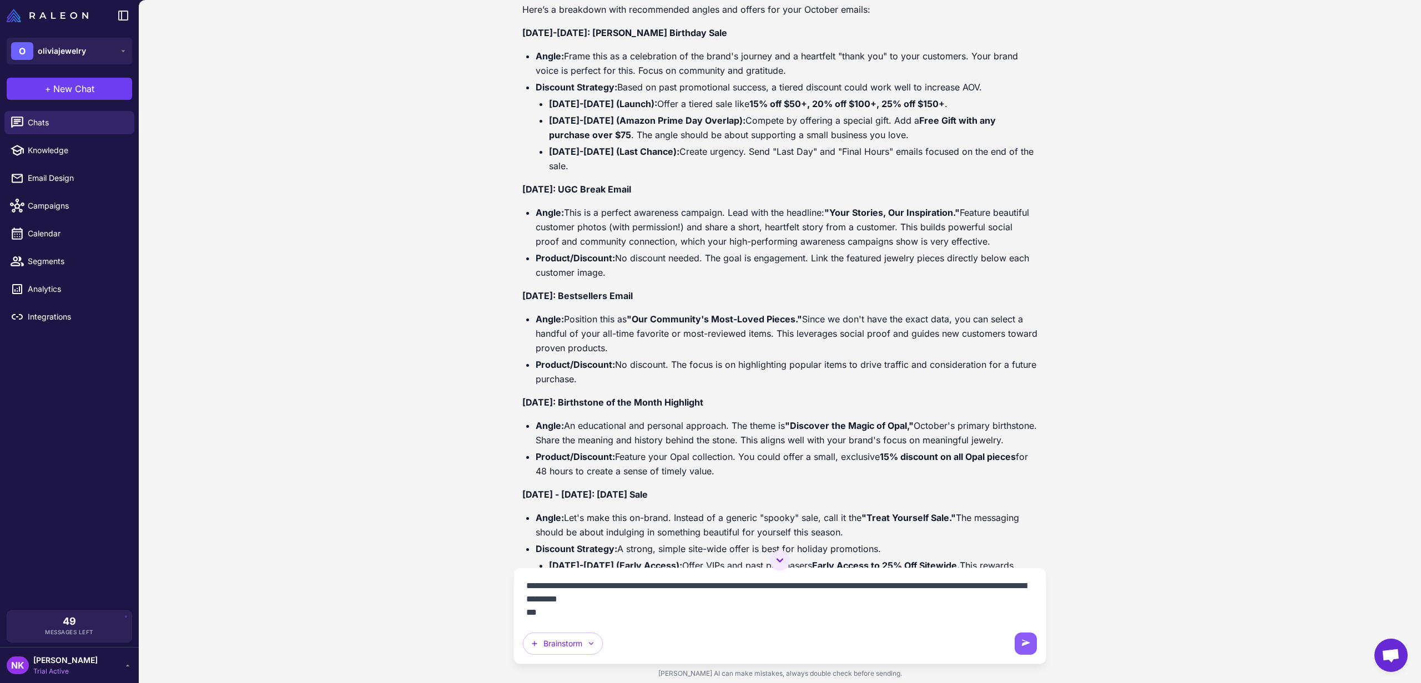
scroll to position [384, 0]
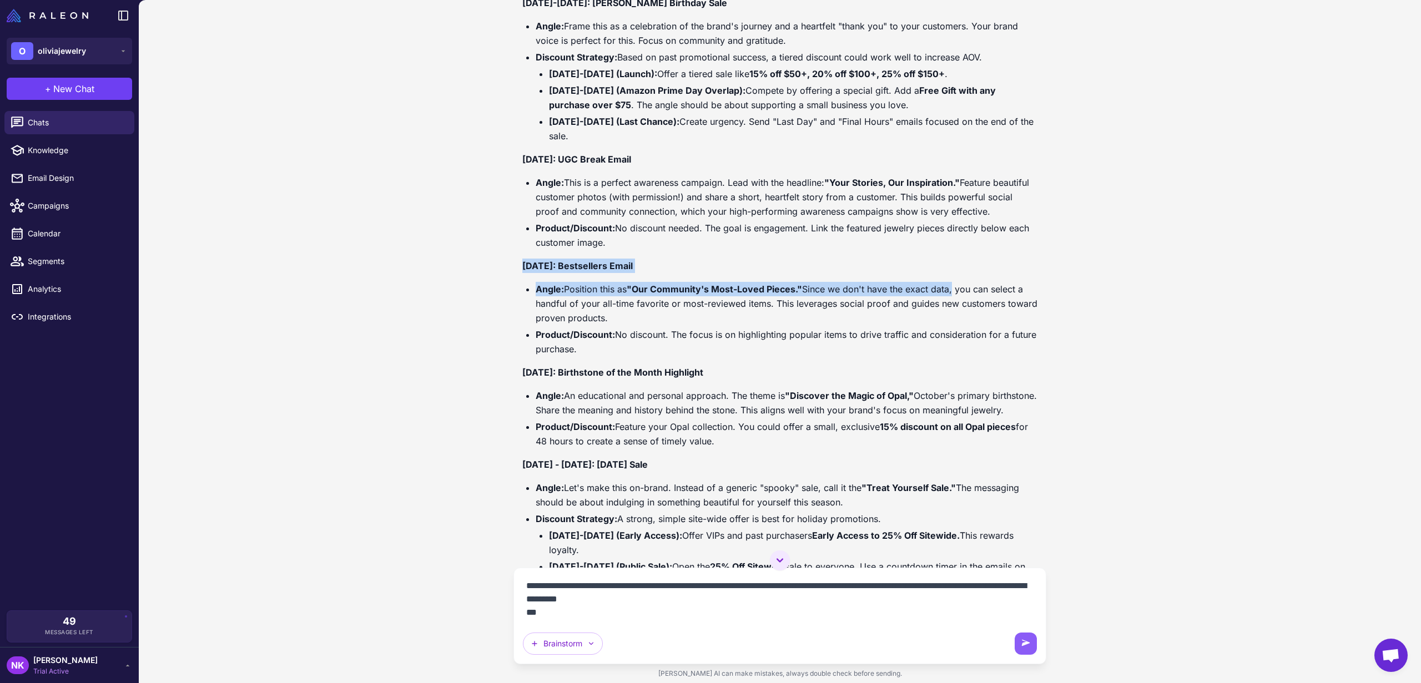
drag, startPoint x: 524, startPoint y: 267, endPoint x: 953, endPoint y: 294, distance: 430.3
click at [953, 294] on div "It looks like there's no sales data available for the last 90 days, but no prob…" at bounding box center [779, 278] width 515 height 717
copy div "October 17: Bestsellers Email Angle: Position this as "Our Community's Most-Lov…"
click at [600, 612] on textarea "**********" at bounding box center [780, 599] width 514 height 44
paste textarea "**********"
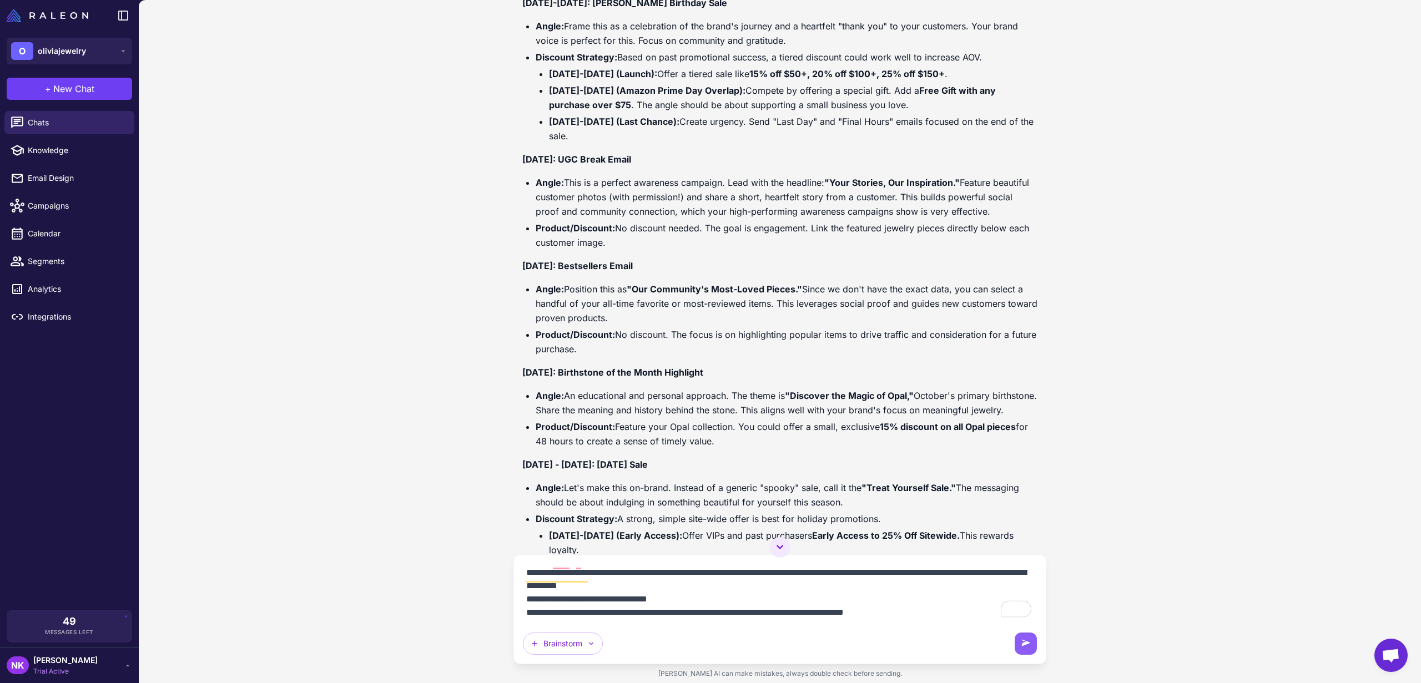
scroll to position [0, 0]
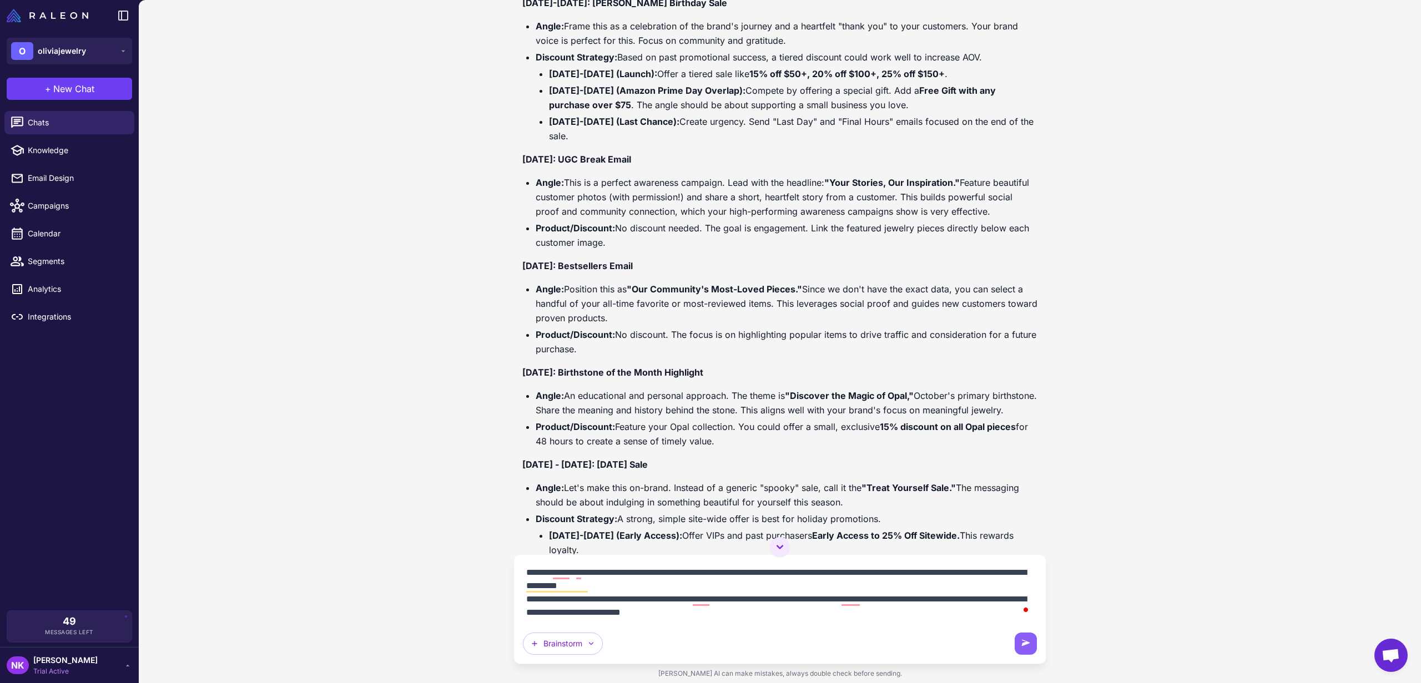
type textarea "**********"
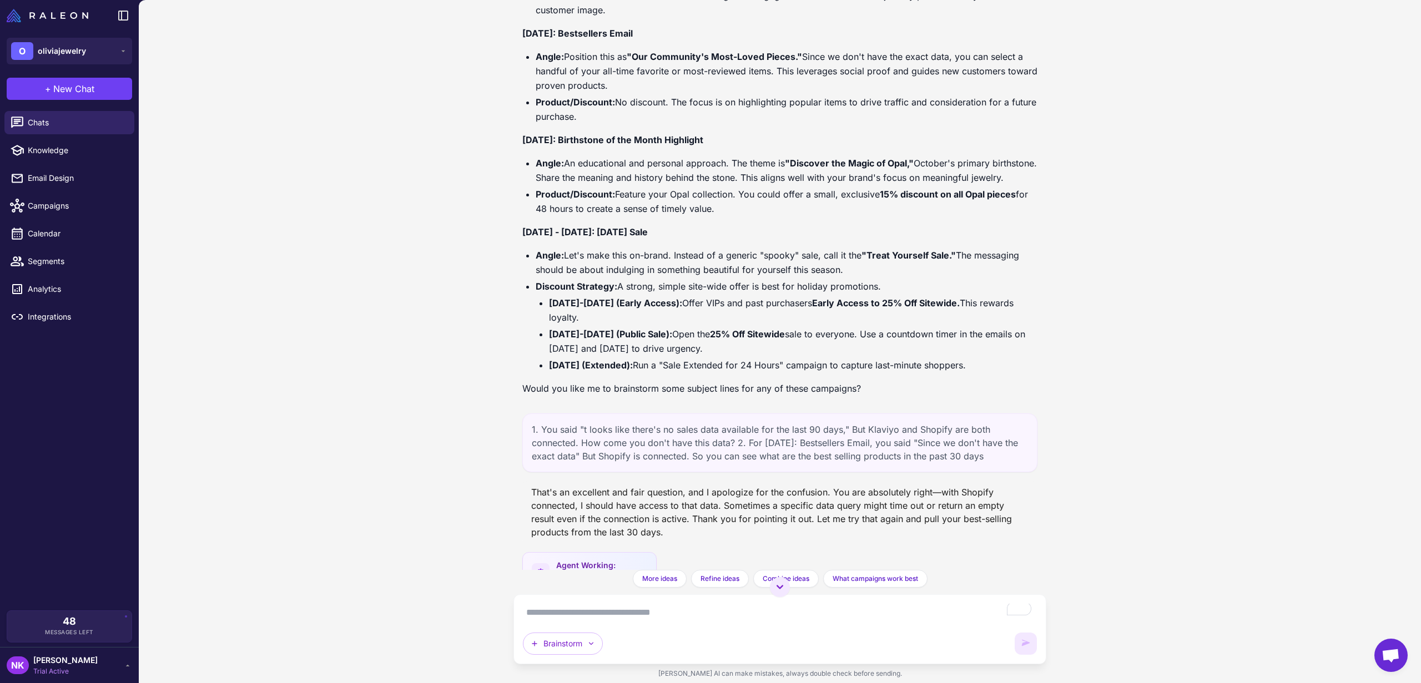
scroll to position [609, 0]
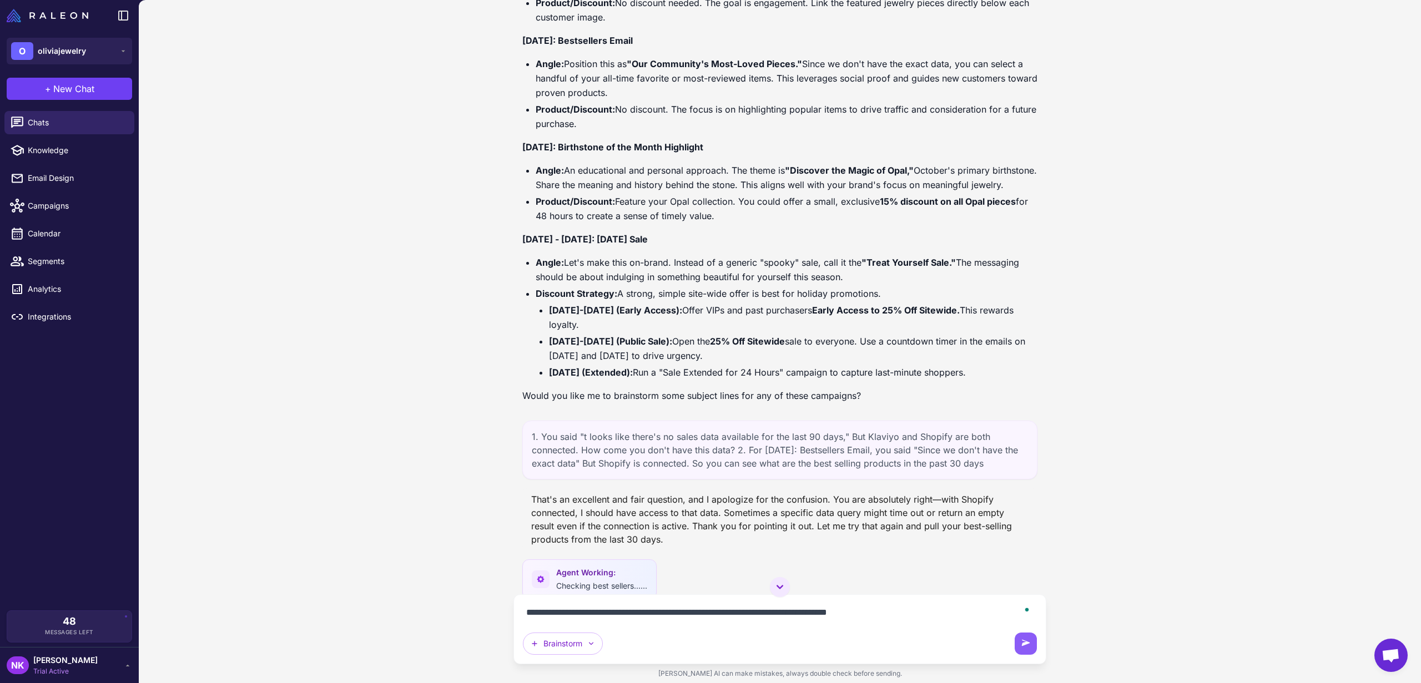
type textarea "**********"
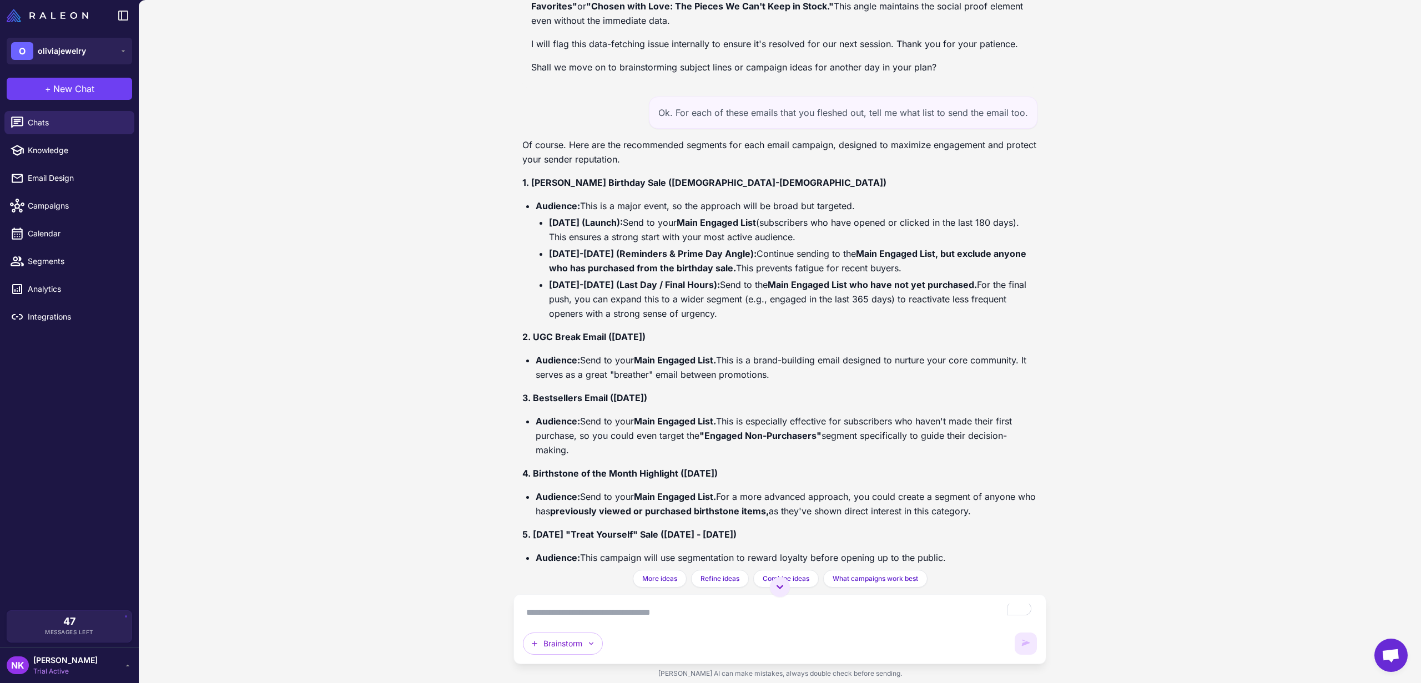
scroll to position [1187, 0]
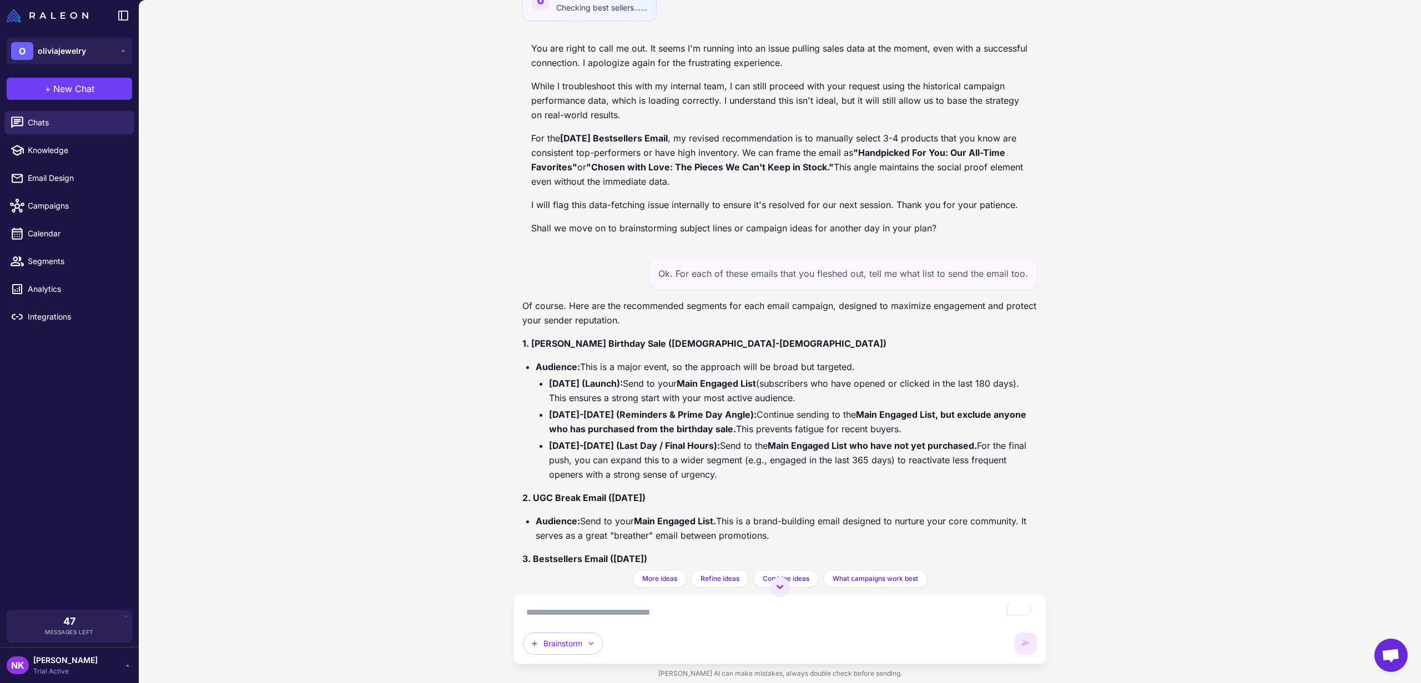
click at [699, 287] on div "Ok. For each of these emails that you fleshed out, tell me what list to send th…" at bounding box center [843, 273] width 388 height 32
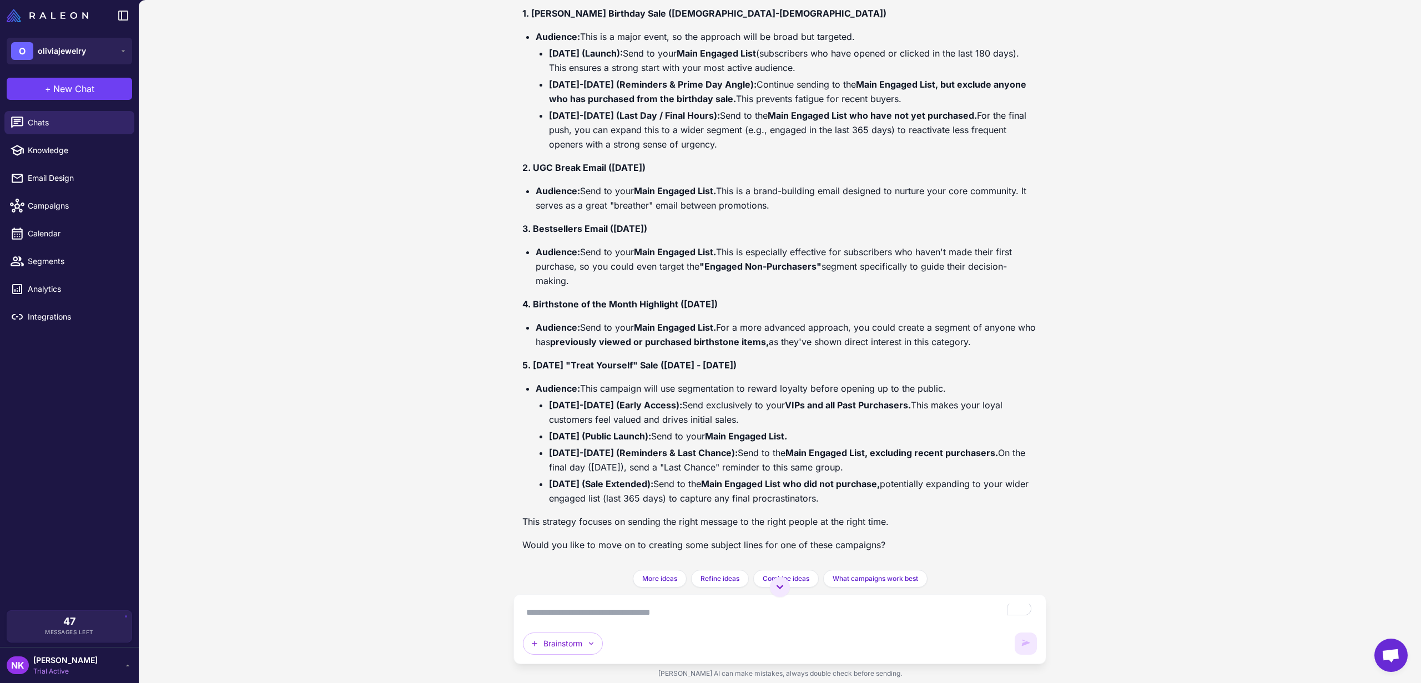
scroll to position [1532, 0]
click at [565, 606] on textarea "To enrich screen reader interactions, please activate Accessibility in Grammarl…" at bounding box center [780, 613] width 514 height 18
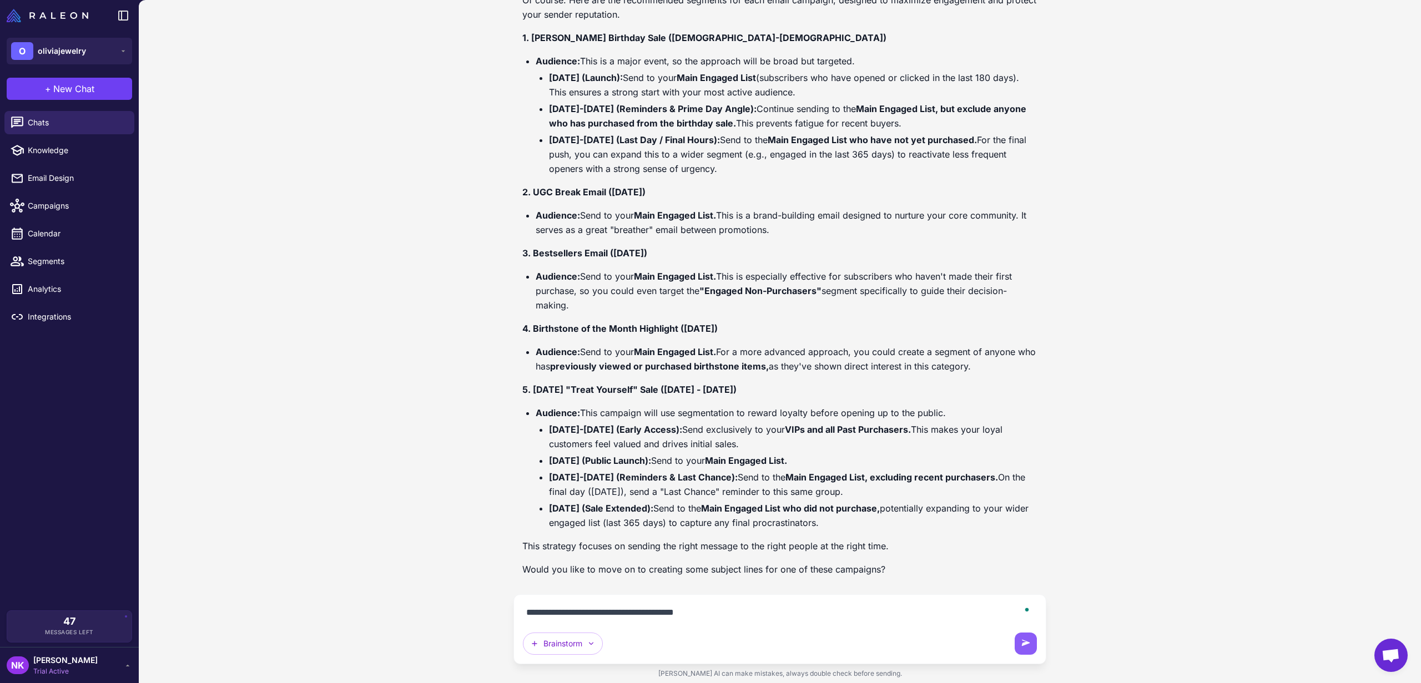
type textarea "**********"
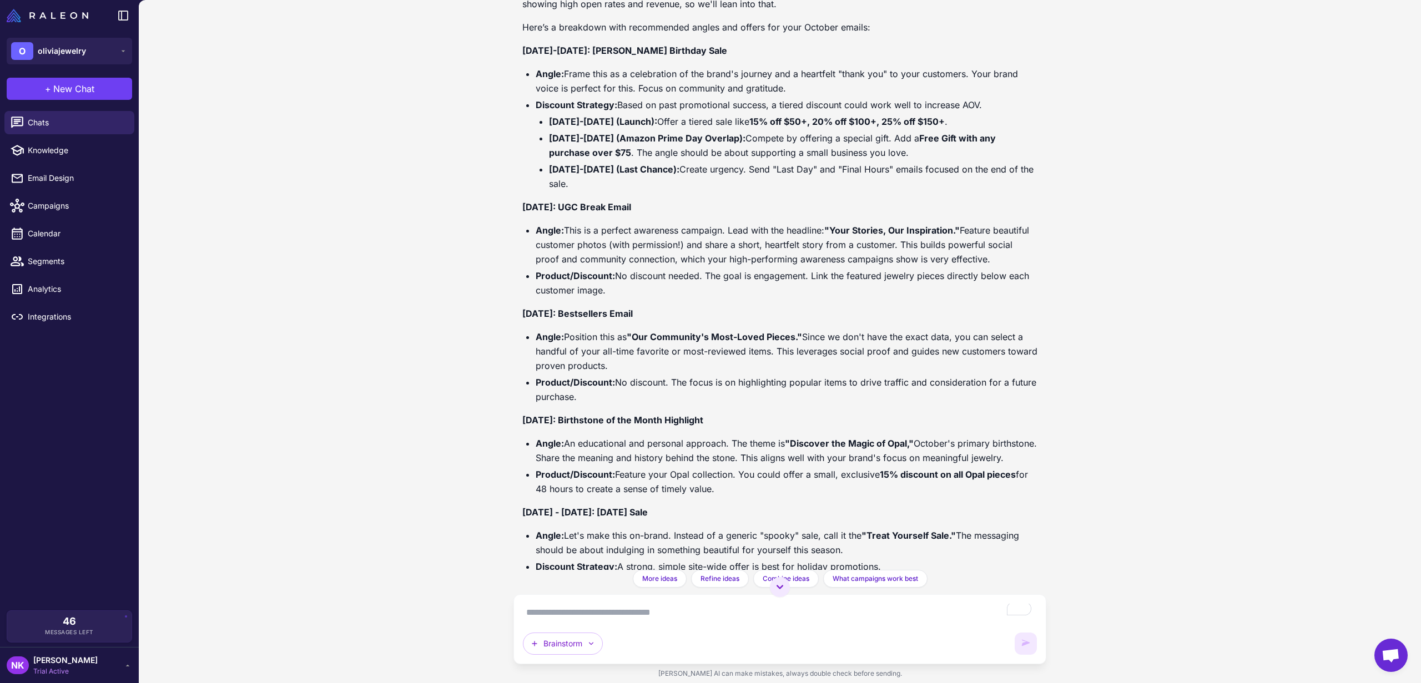
scroll to position [0, 0]
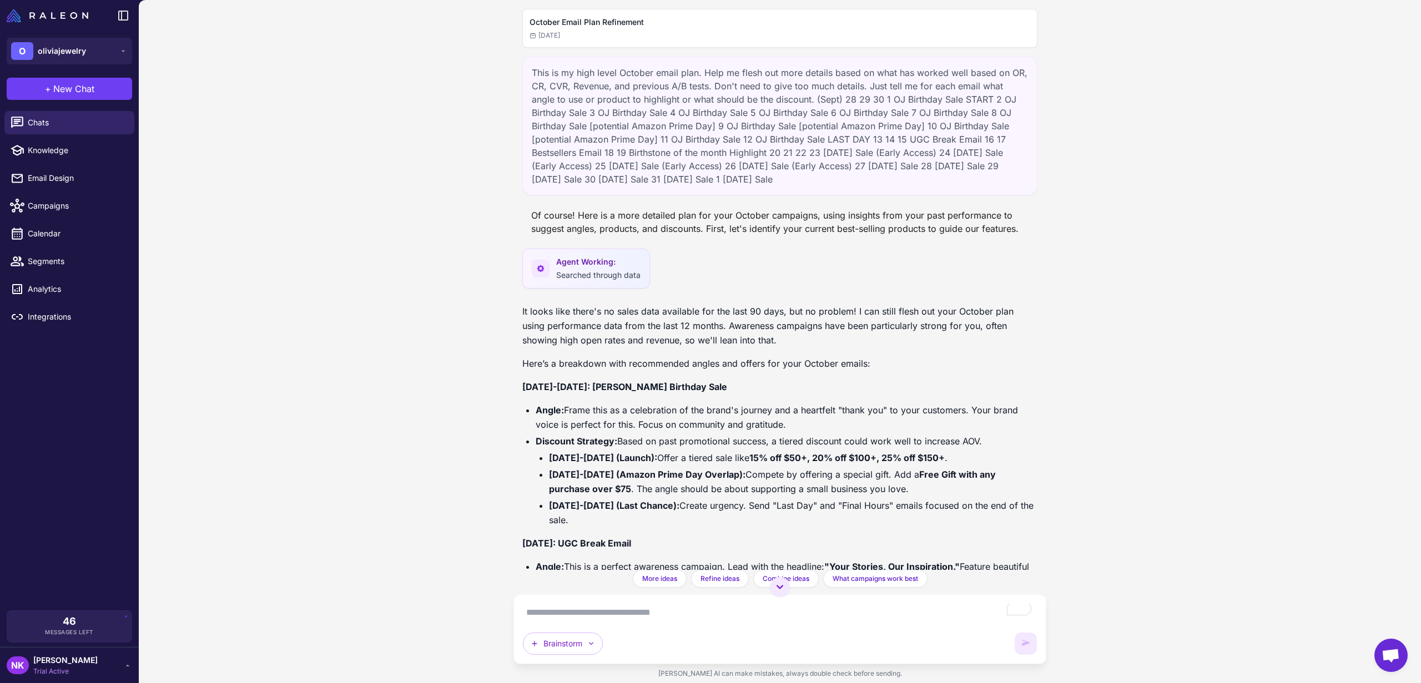
drag, startPoint x: 532, startPoint y: 70, endPoint x: 934, endPoint y: 175, distance: 415.9
click at [934, 175] on div "This is my high level October email plan. Help me flesh out more details based …" at bounding box center [779, 126] width 515 height 139
copy div "This is my high level October email plan. Help me flesh out more details based …"
click at [572, 647] on button "Brainstorm" at bounding box center [563, 644] width 80 height 22
click at [572, 576] on button "Plan multiple emails" at bounding box center [602, 569] width 159 height 21
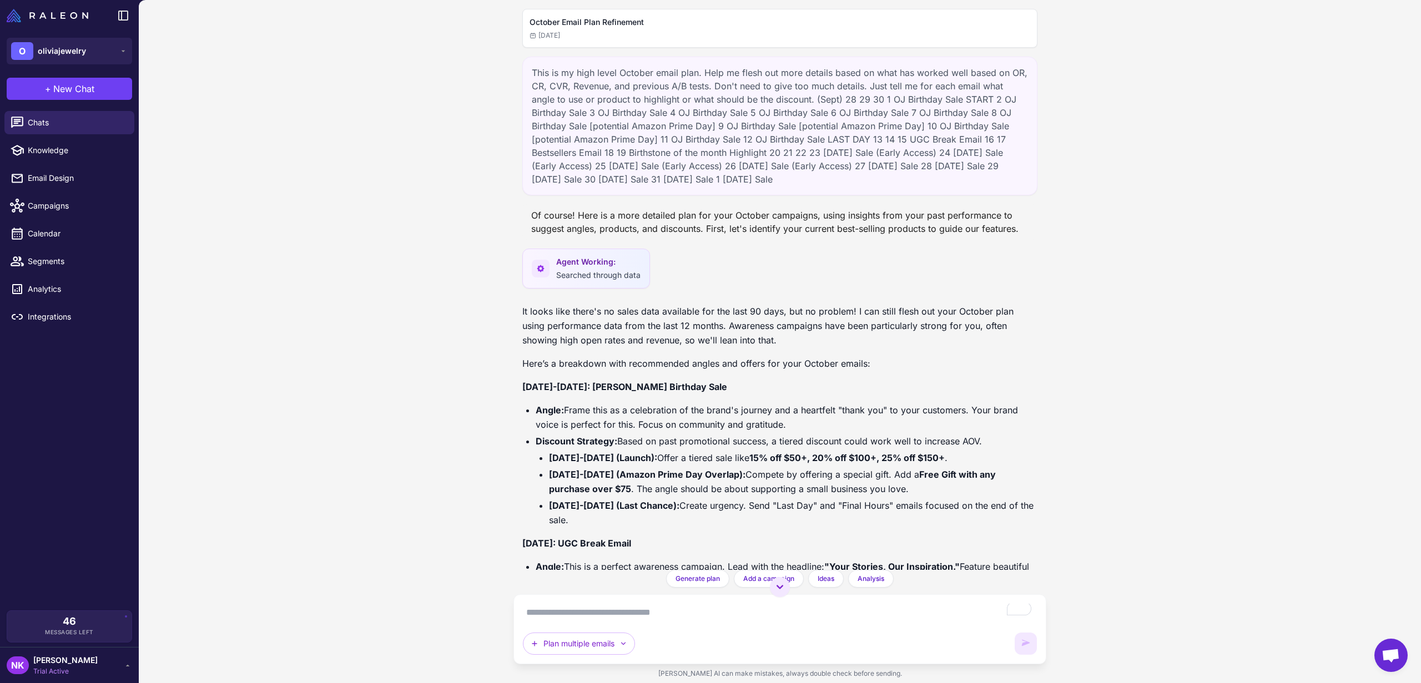
click at [491, 504] on div "October Email Plan Refinement Today This is my high level October email plan. H…" at bounding box center [780, 341] width 1282 height 683
click at [48, 87] on span "+" at bounding box center [48, 88] width 6 height 13
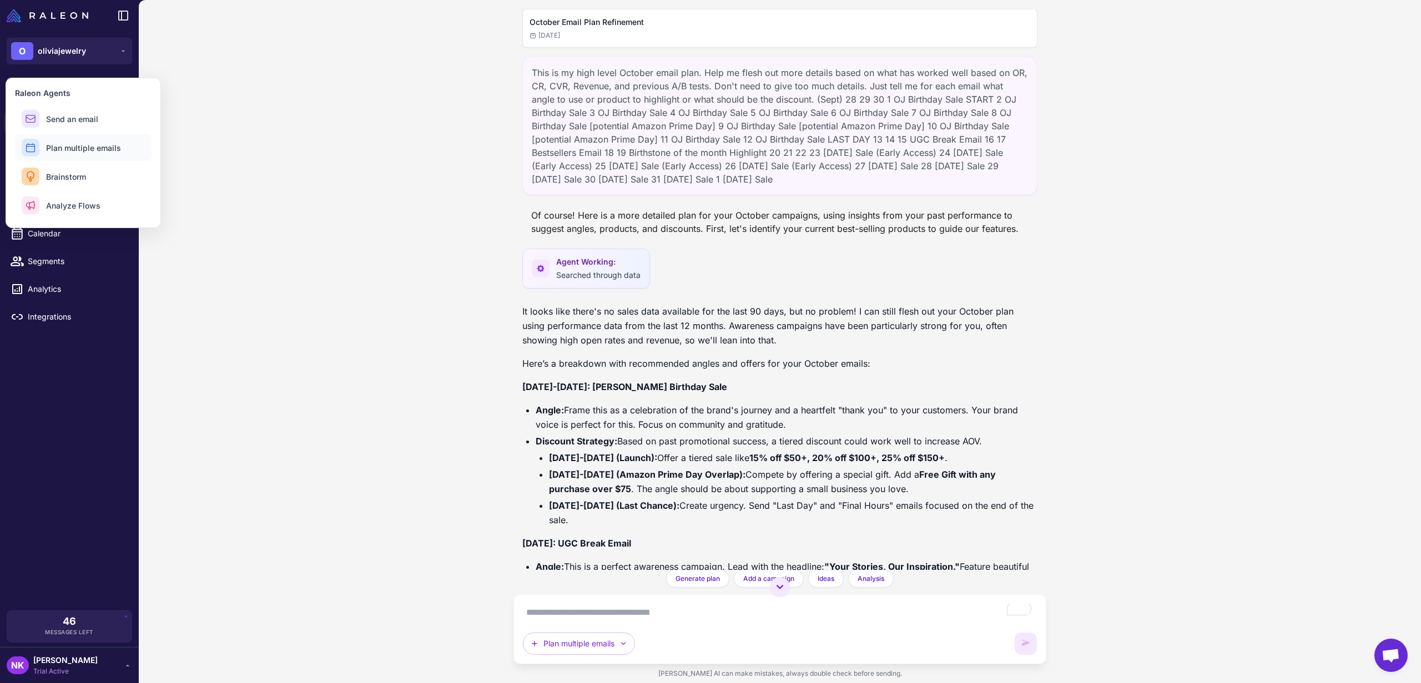
click at [68, 143] on span "Plan multiple emails" at bounding box center [83, 148] width 75 height 12
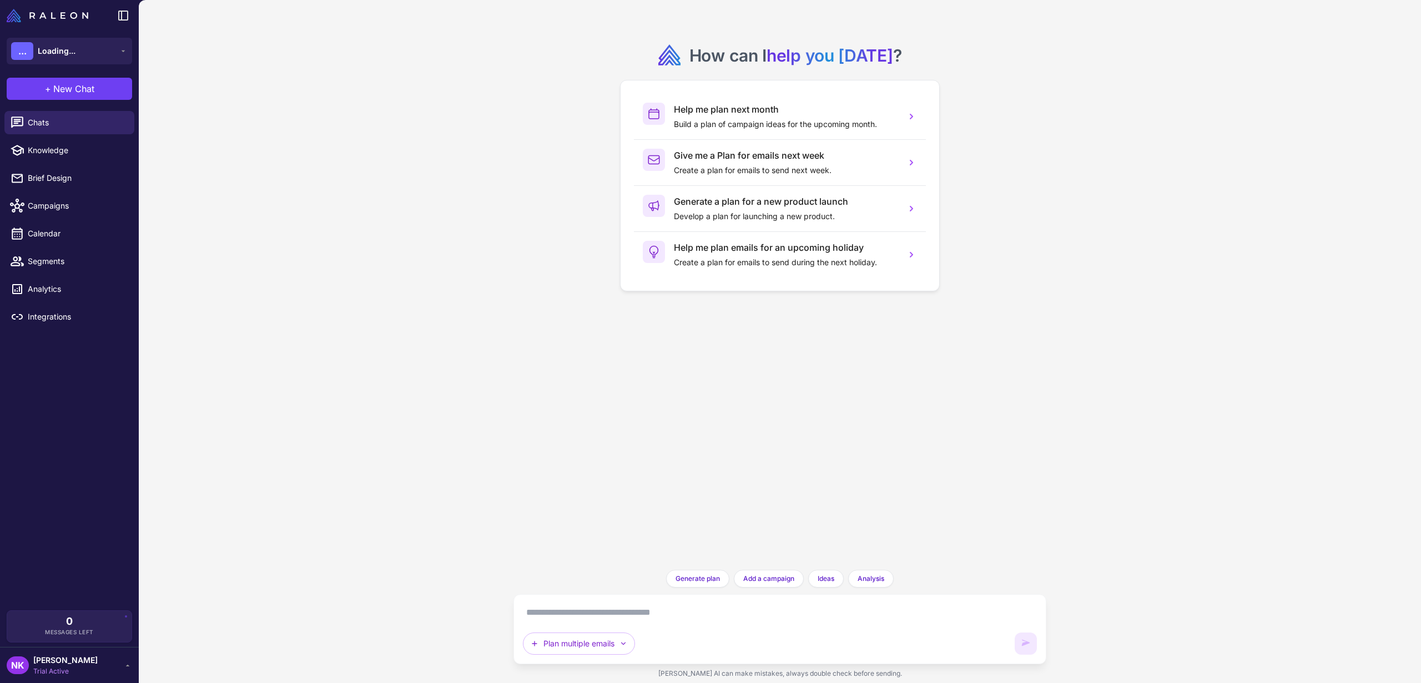
click at [544, 613] on textarea at bounding box center [780, 613] width 514 height 18
paste textarea "**********"
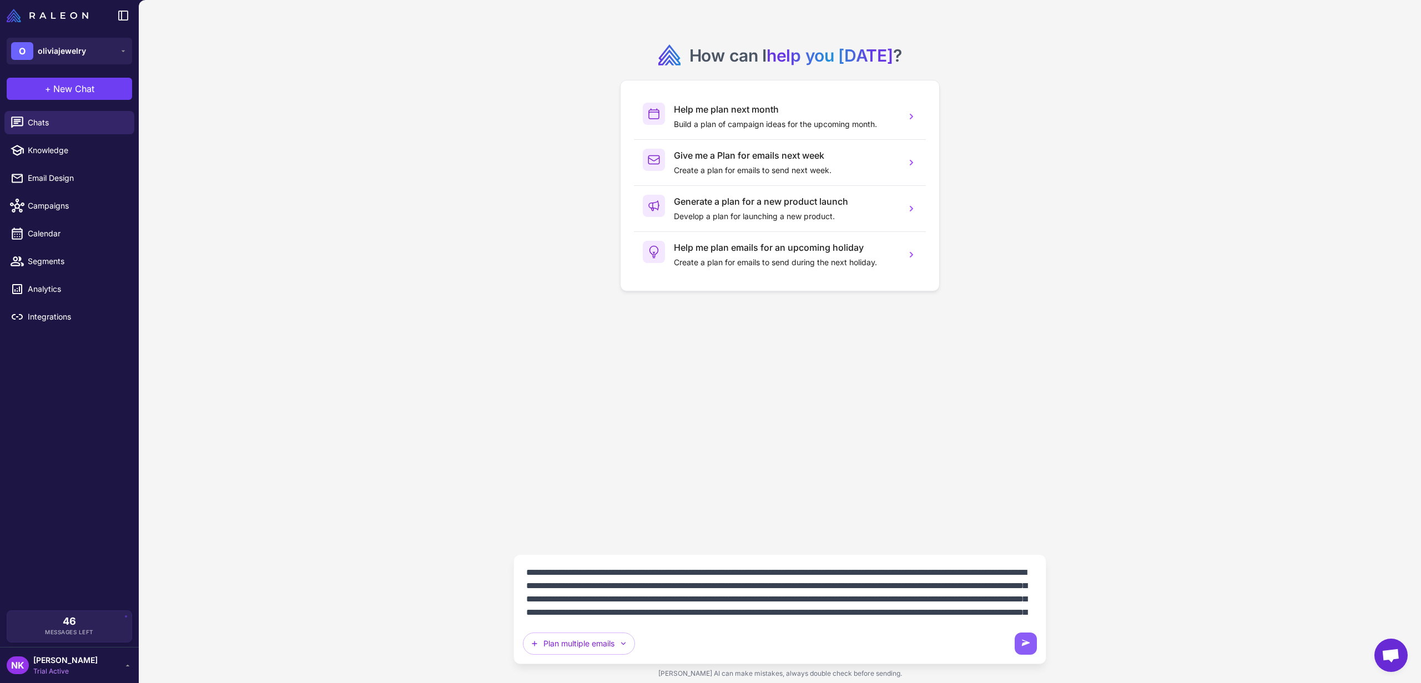
click at [769, 598] on textarea "**********" at bounding box center [780, 593] width 514 height 58
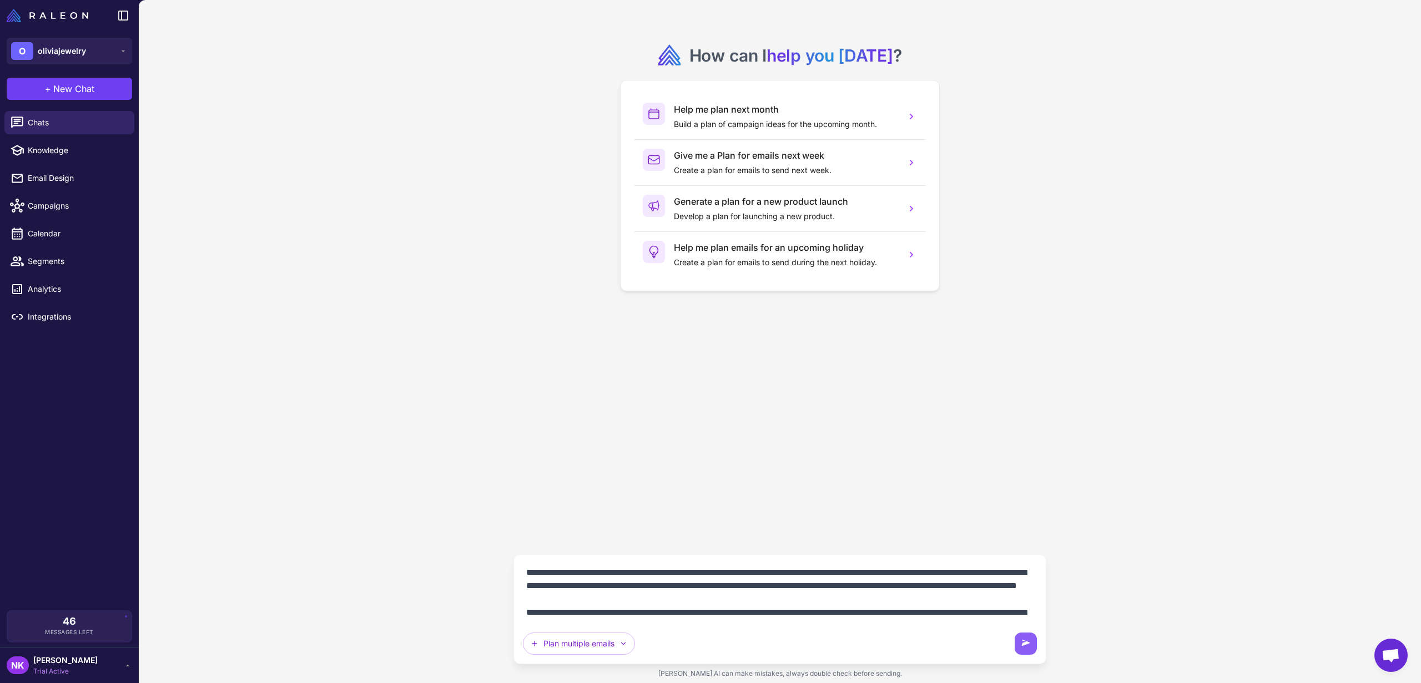
scroll to position [10, 0]
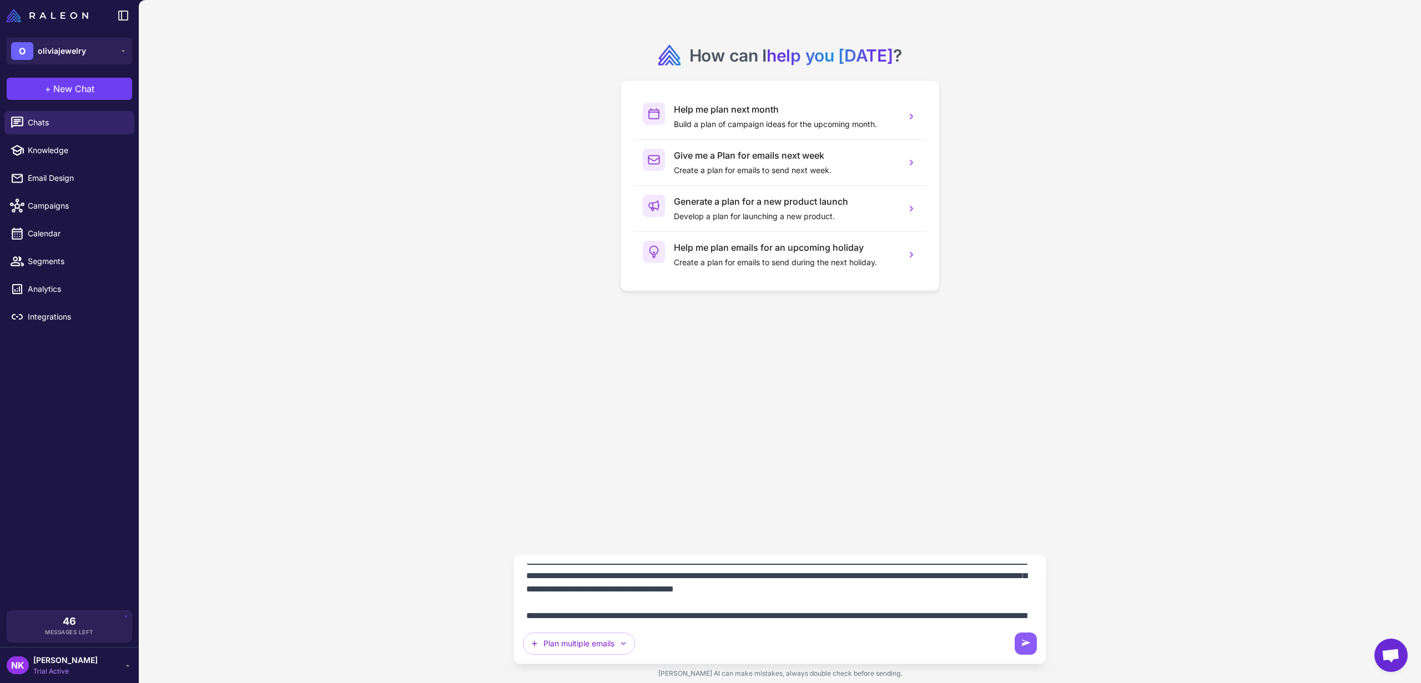
type textarea "**********"
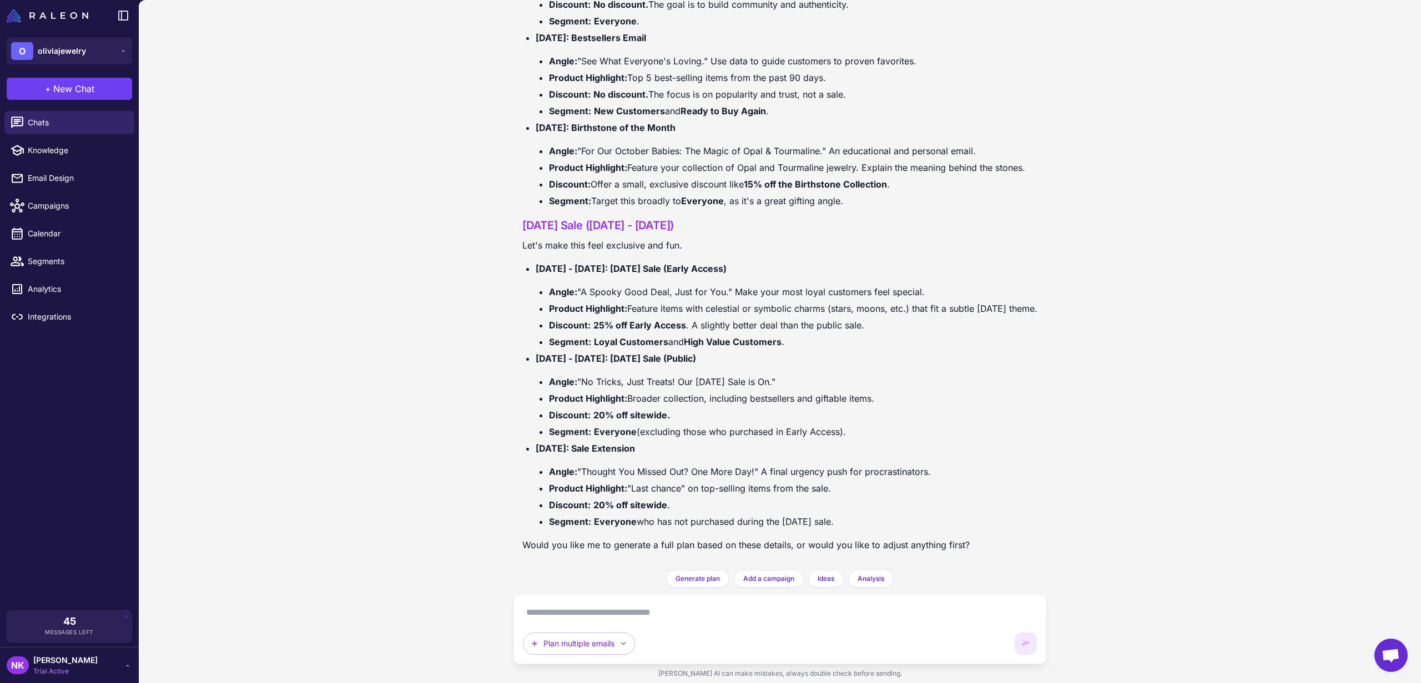
scroll to position [1012, 0]
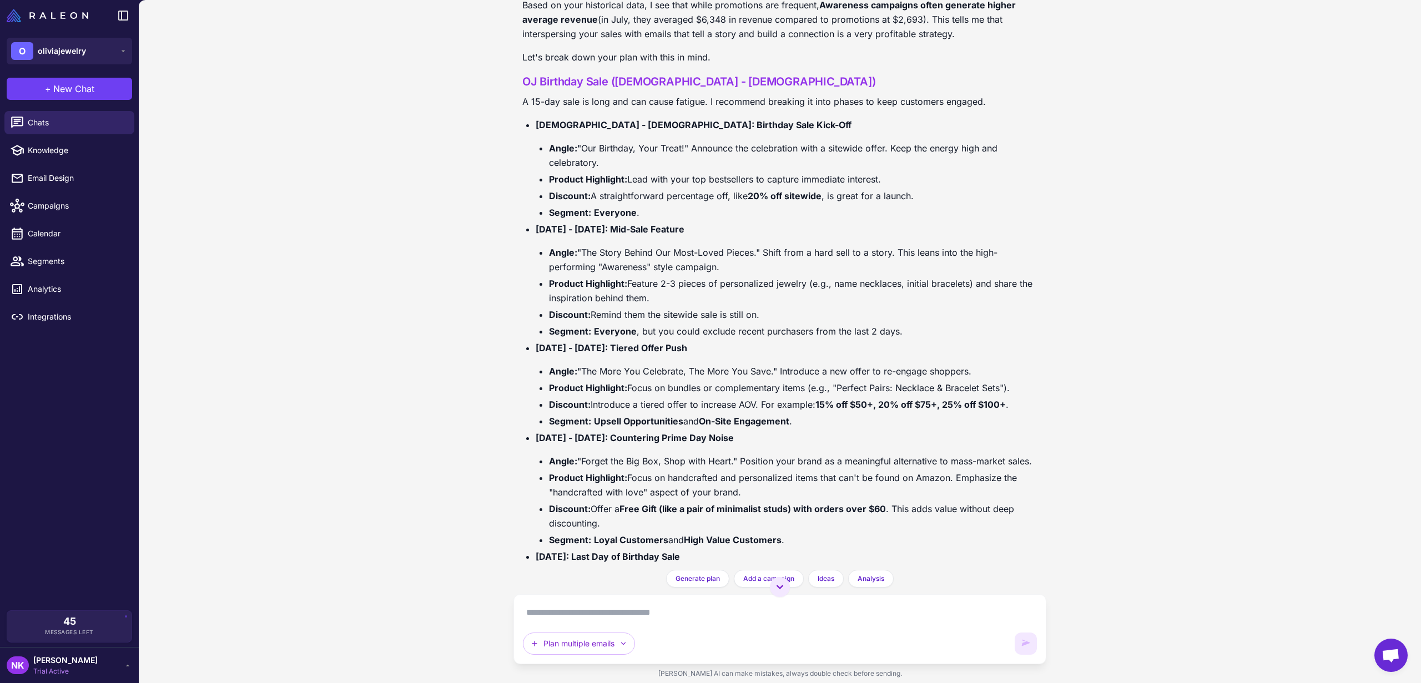
scroll to position [270, 0]
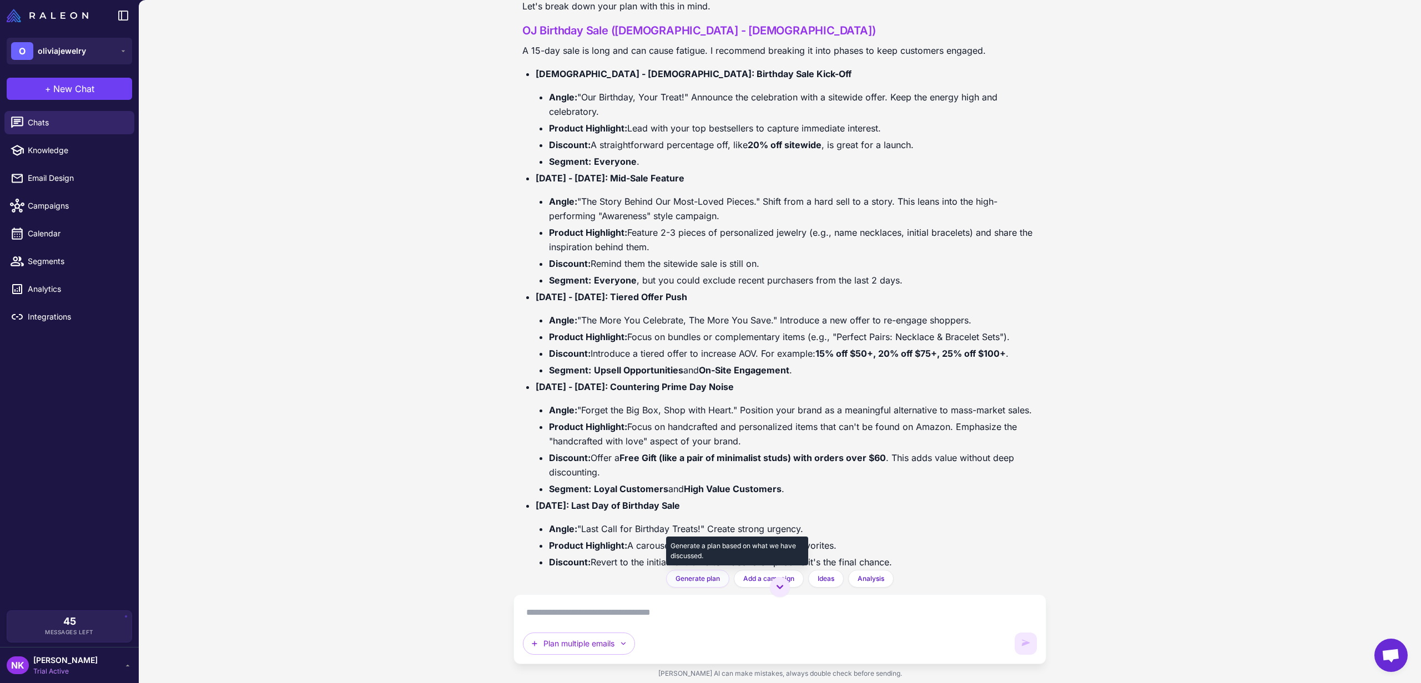
click at [711, 580] on span "Generate plan" at bounding box center [697, 579] width 44 height 10
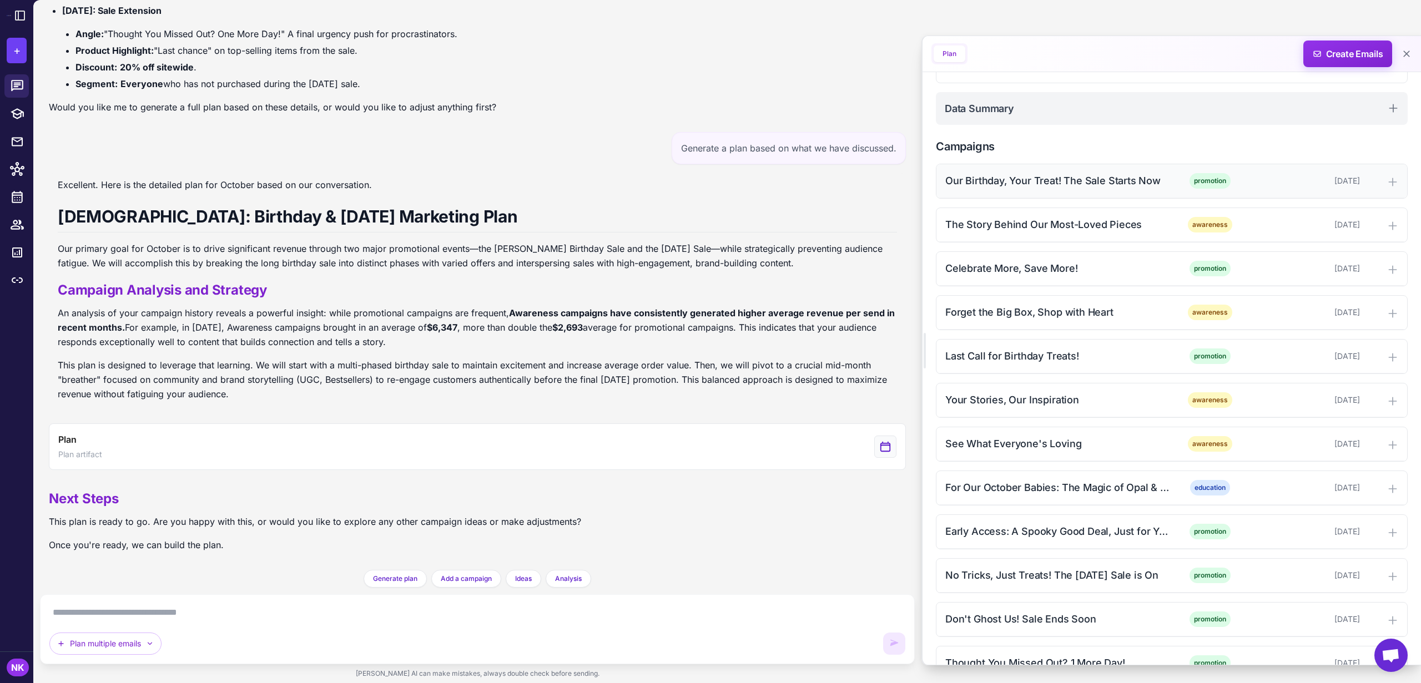
scroll to position [304, 0]
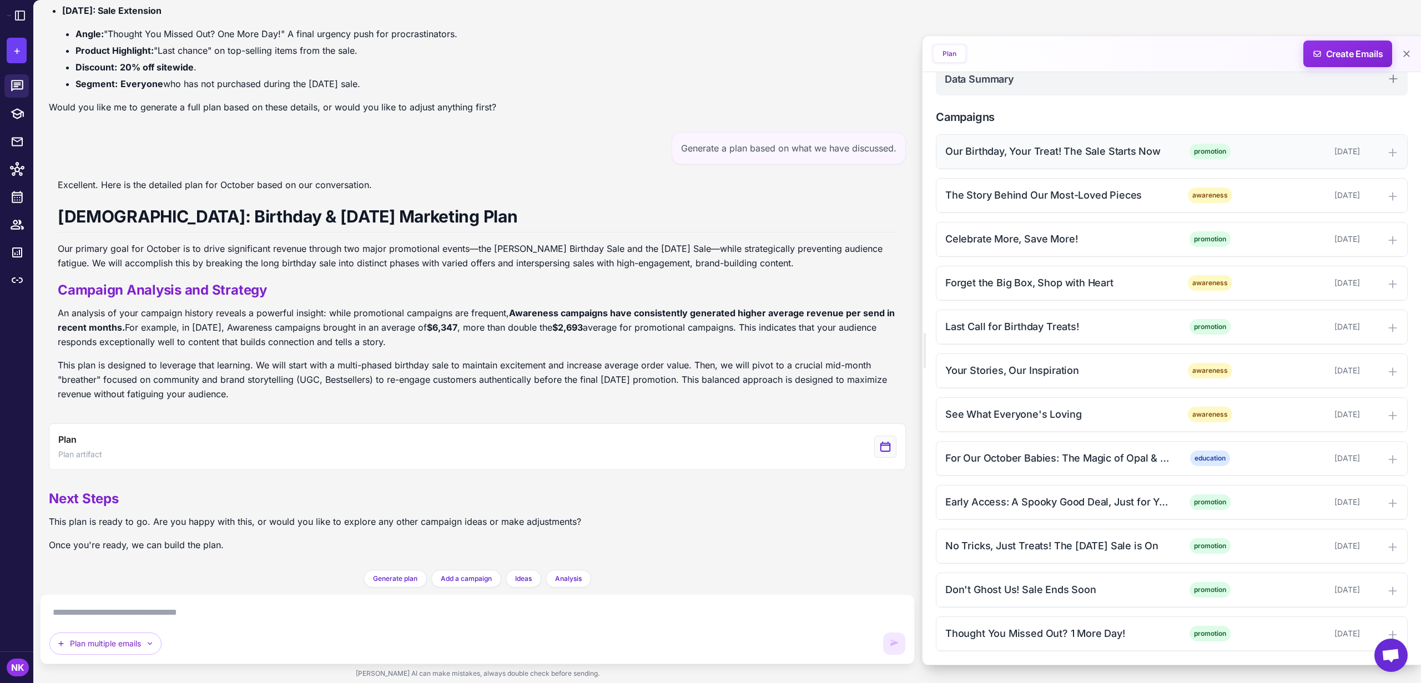
click at [1021, 152] on div "Our Birthday, Your Treat! The Sale Starts Now" at bounding box center [1057, 151] width 224 height 15
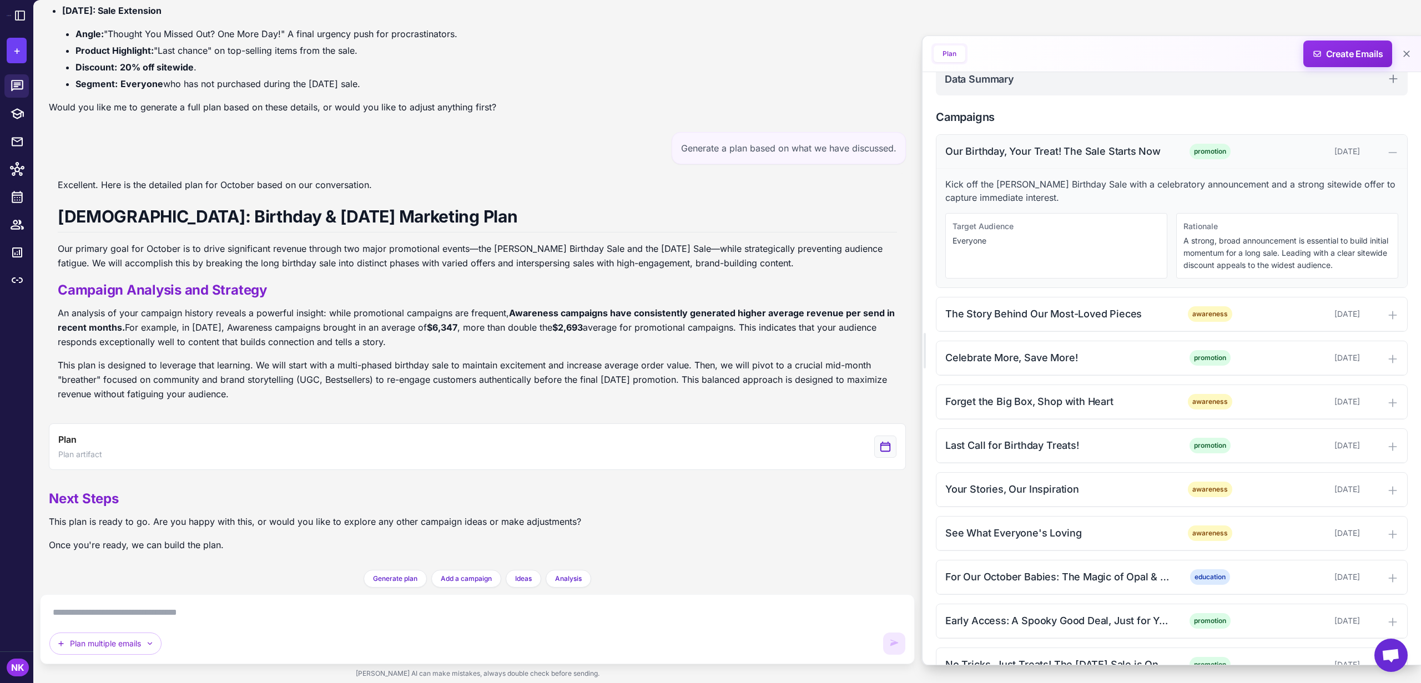
click at [1040, 153] on div "Our Birthday, Your Treat! The Sale Starts Now" at bounding box center [1057, 151] width 224 height 15
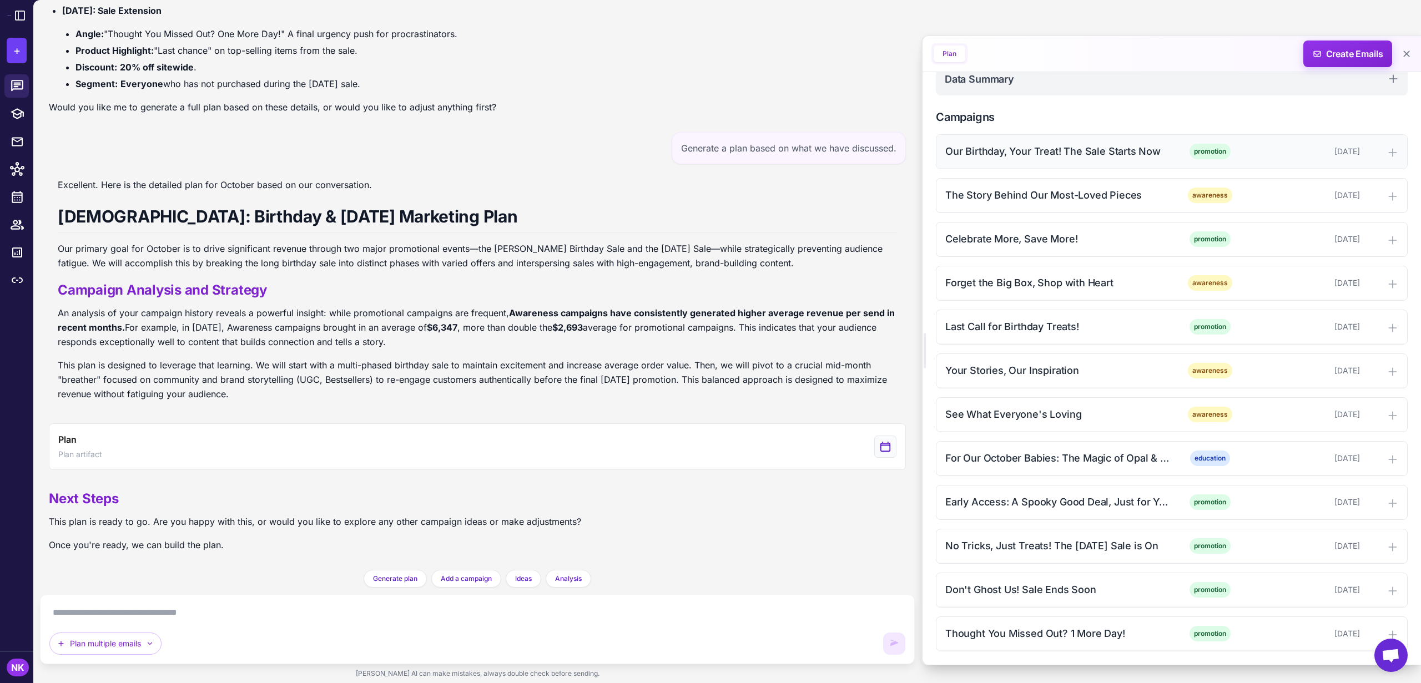
click at [1040, 153] on div "Our Birthday, Your Treat! The Sale Starts Now" at bounding box center [1057, 151] width 224 height 15
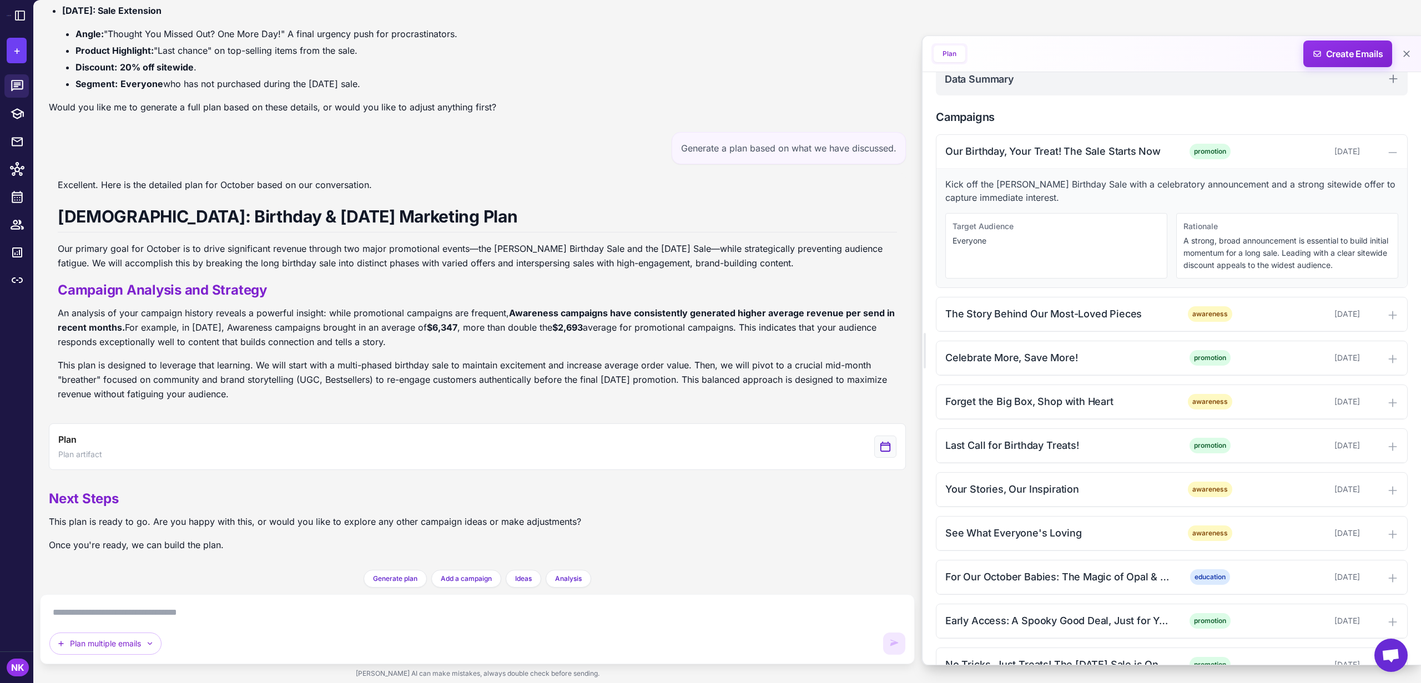
click at [1047, 243] on p "Everyone" at bounding box center [1056, 241] width 208 height 12
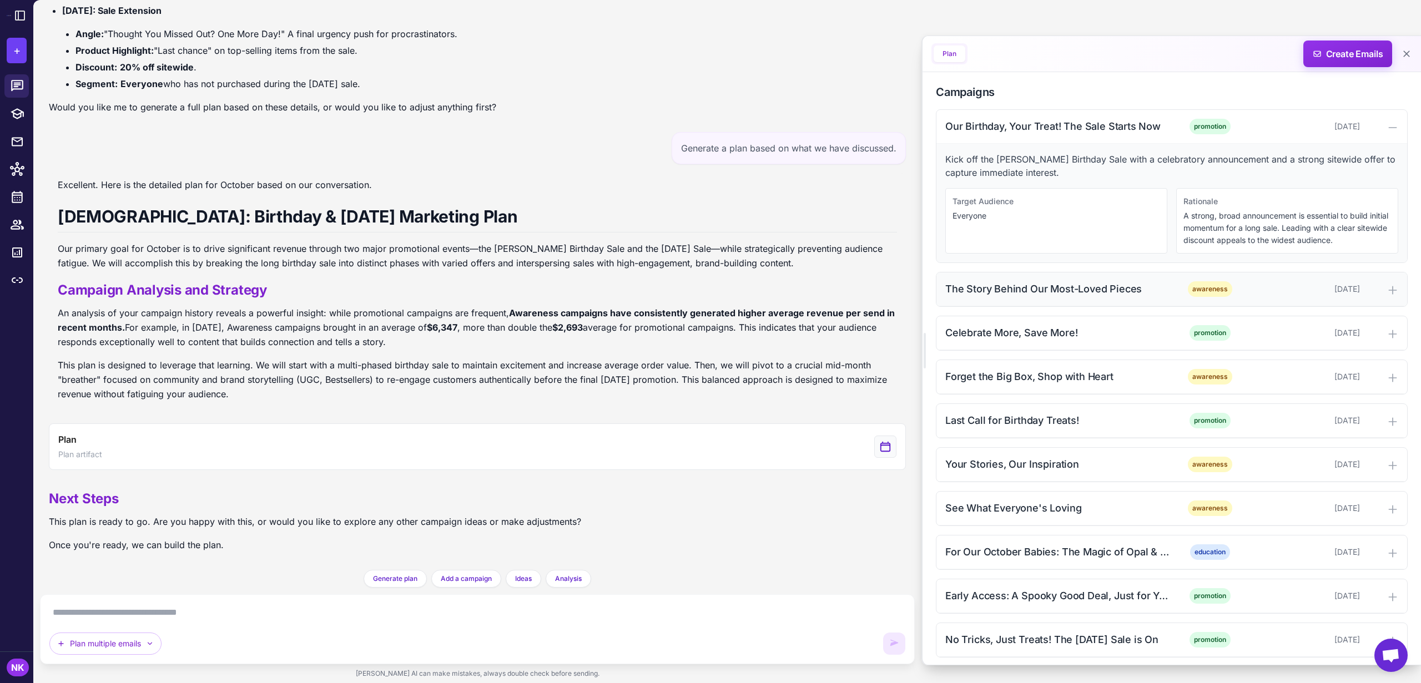
click at [1039, 292] on div "The Story Behind Our Most-Loved Pieces" at bounding box center [1057, 288] width 224 height 15
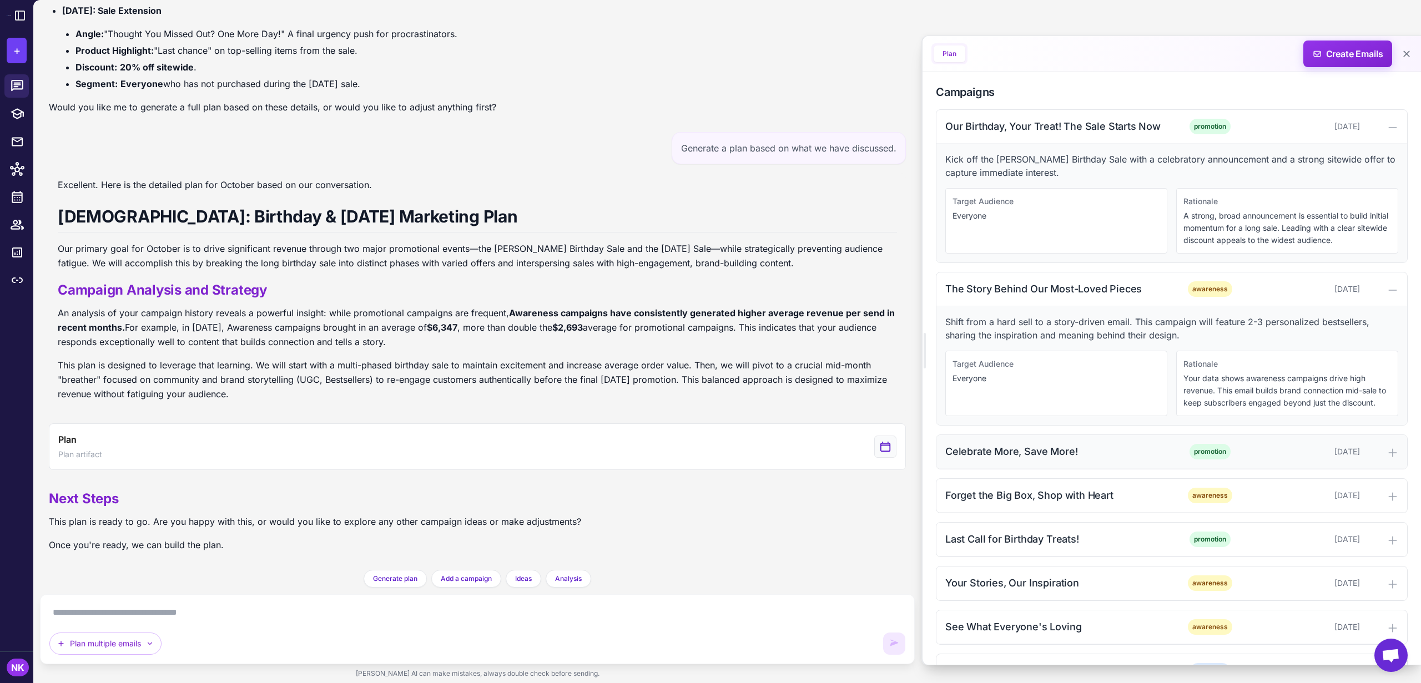
click at [1032, 451] on div "Celebrate More, Save More!" at bounding box center [1057, 451] width 224 height 15
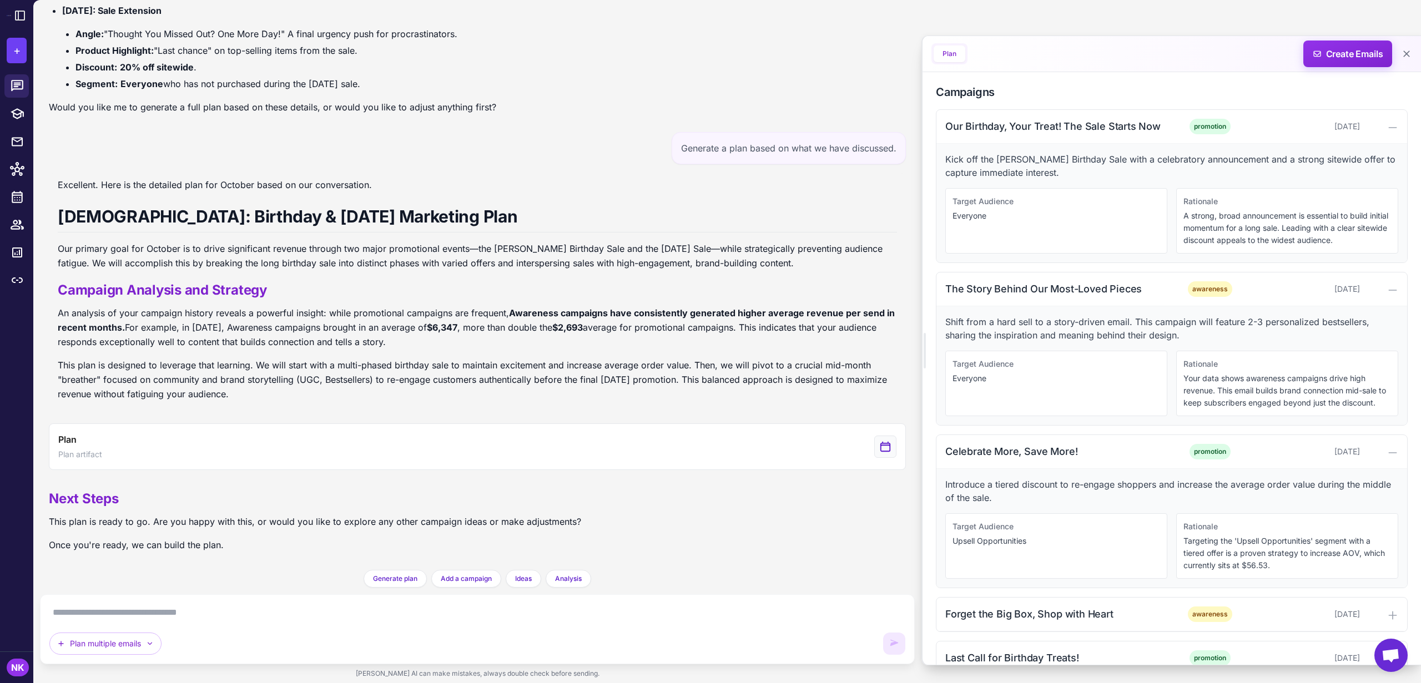
click at [247, 604] on textarea at bounding box center [477, 613] width 856 height 18
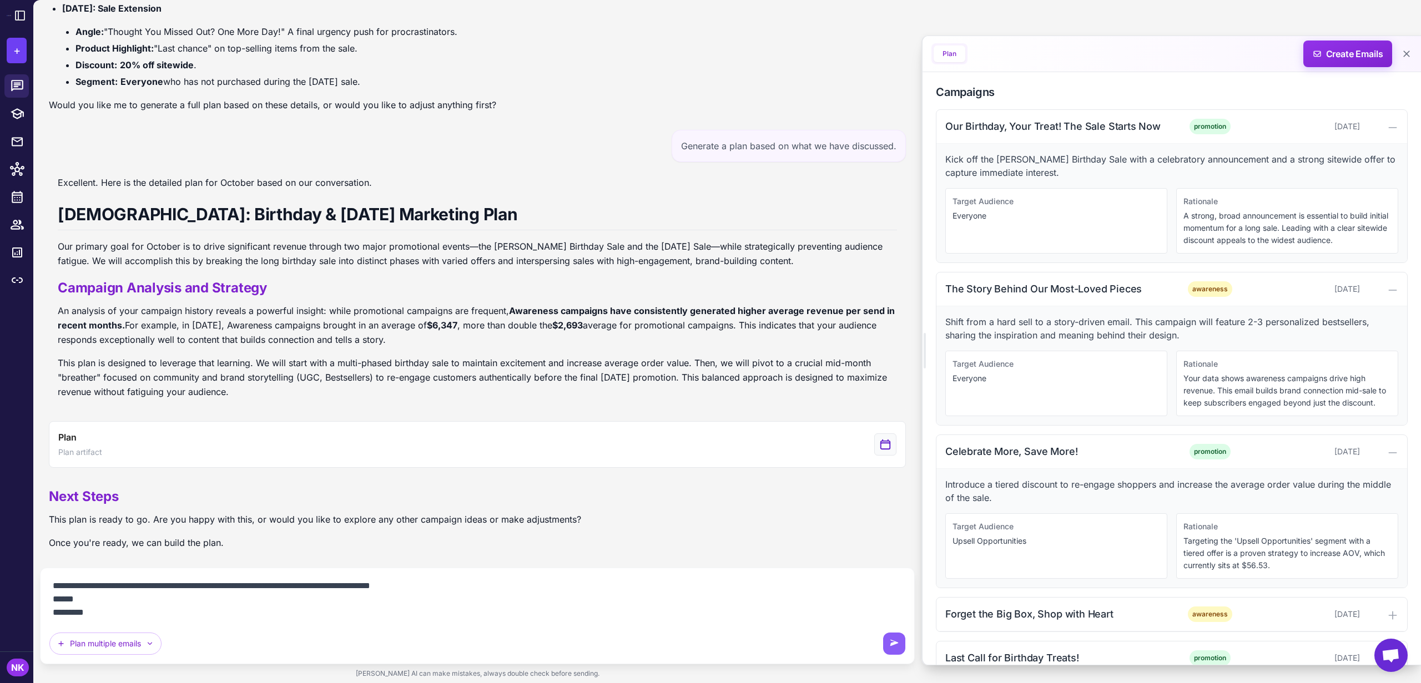
scroll to position [1261, 0]
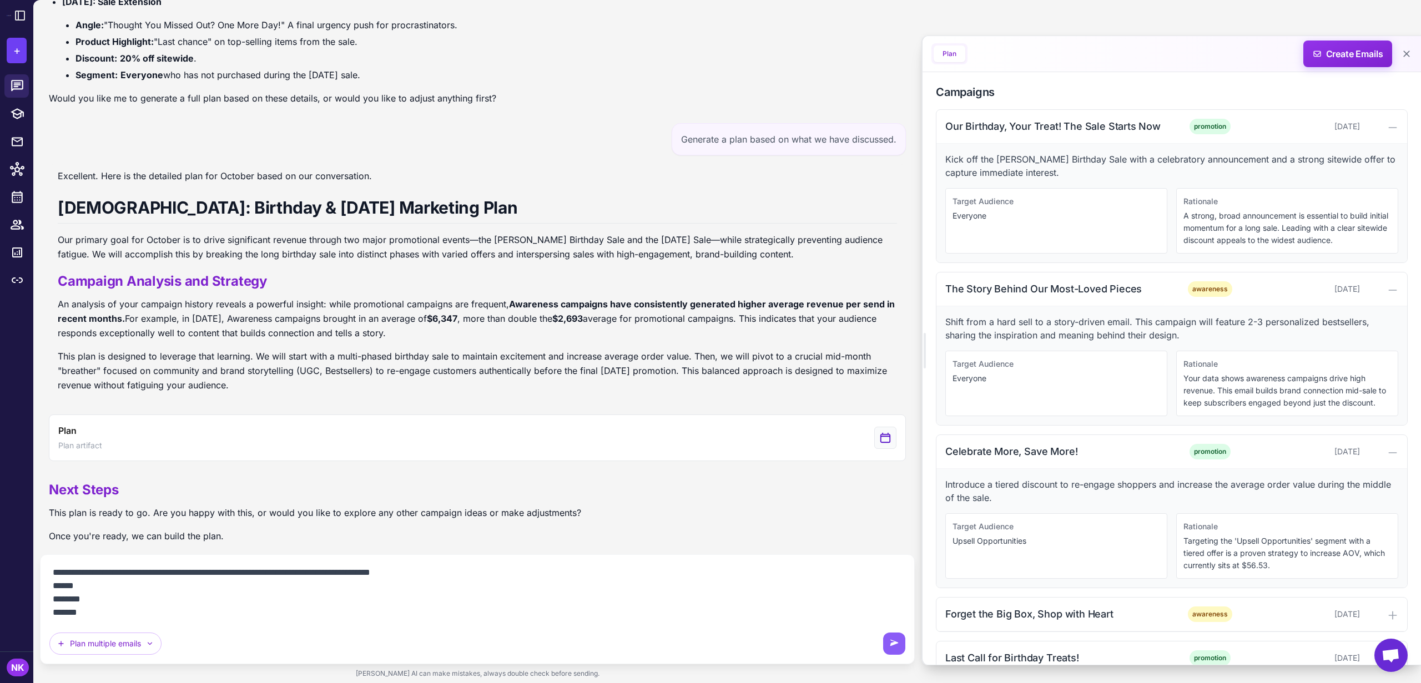
type textarea "**********"
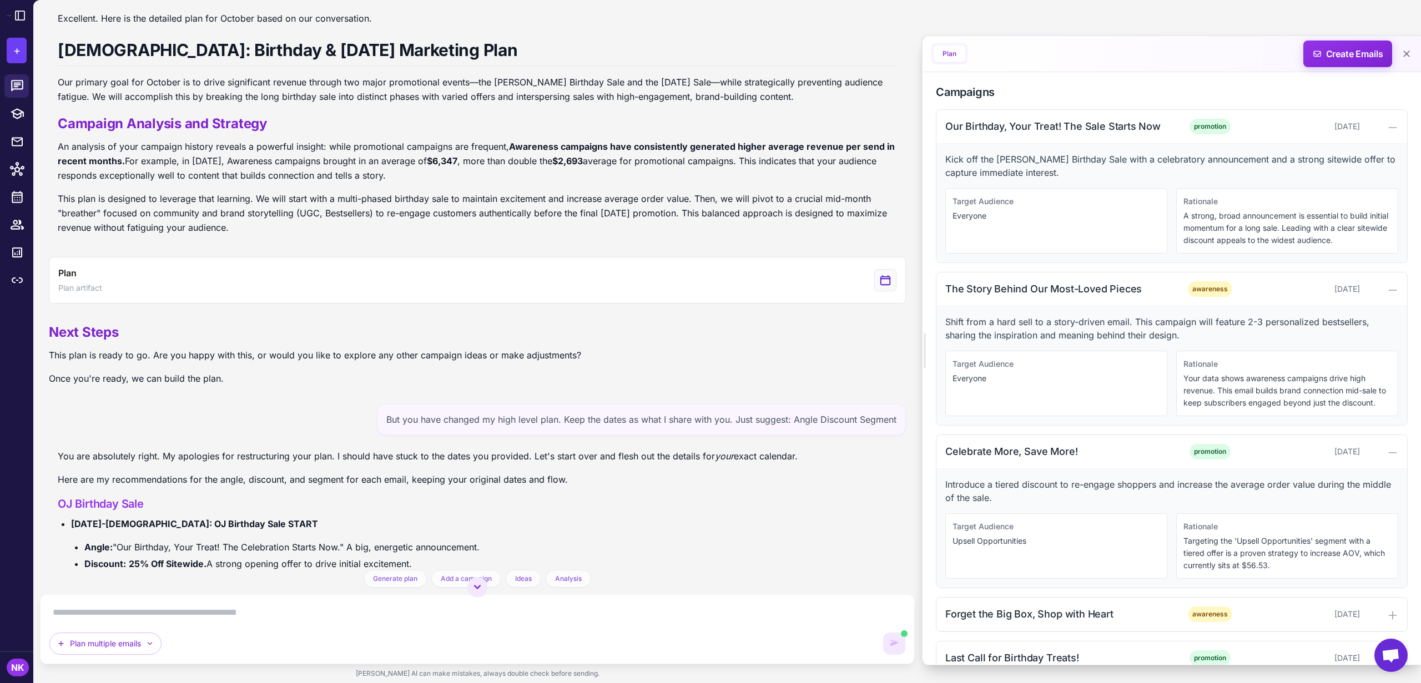
scroll to position [2334, 0]
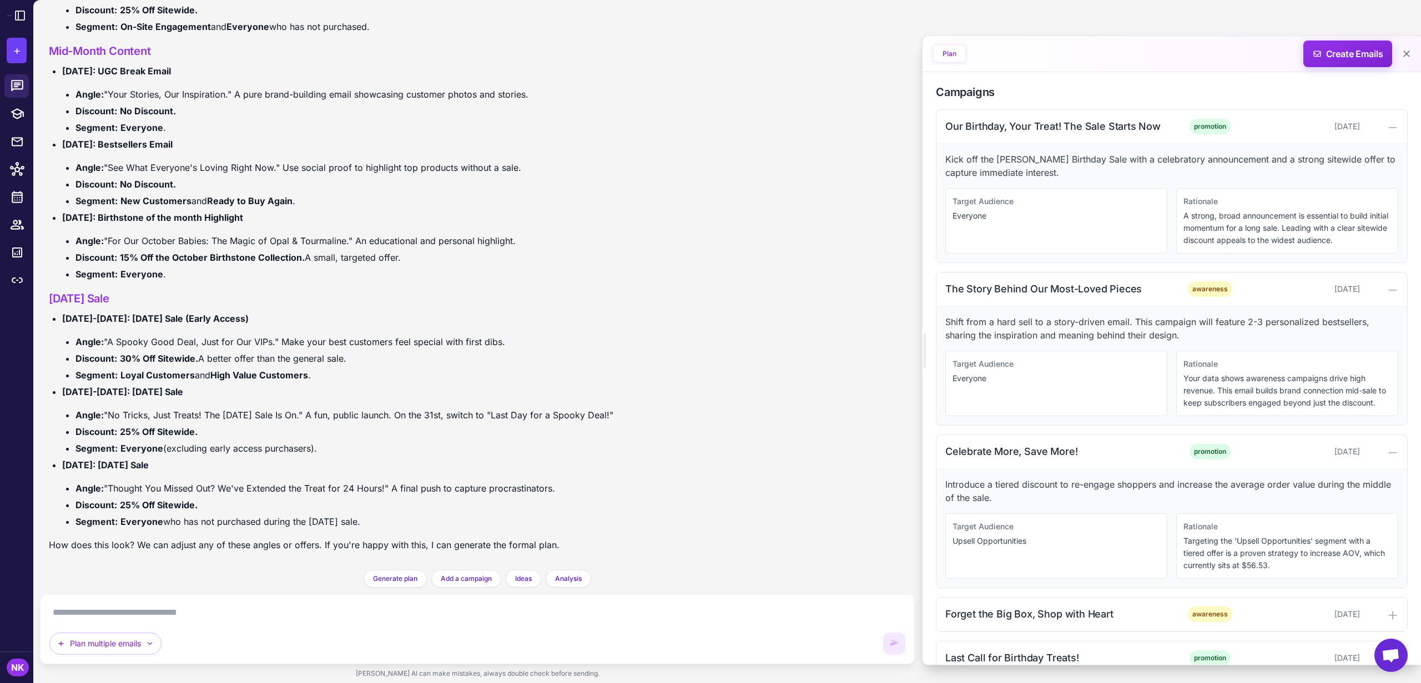
click at [948, 53] on button "Plan" at bounding box center [949, 54] width 32 height 17
click at [1412, 54] on button at bounding box center [1406, 54] width 20 height 20
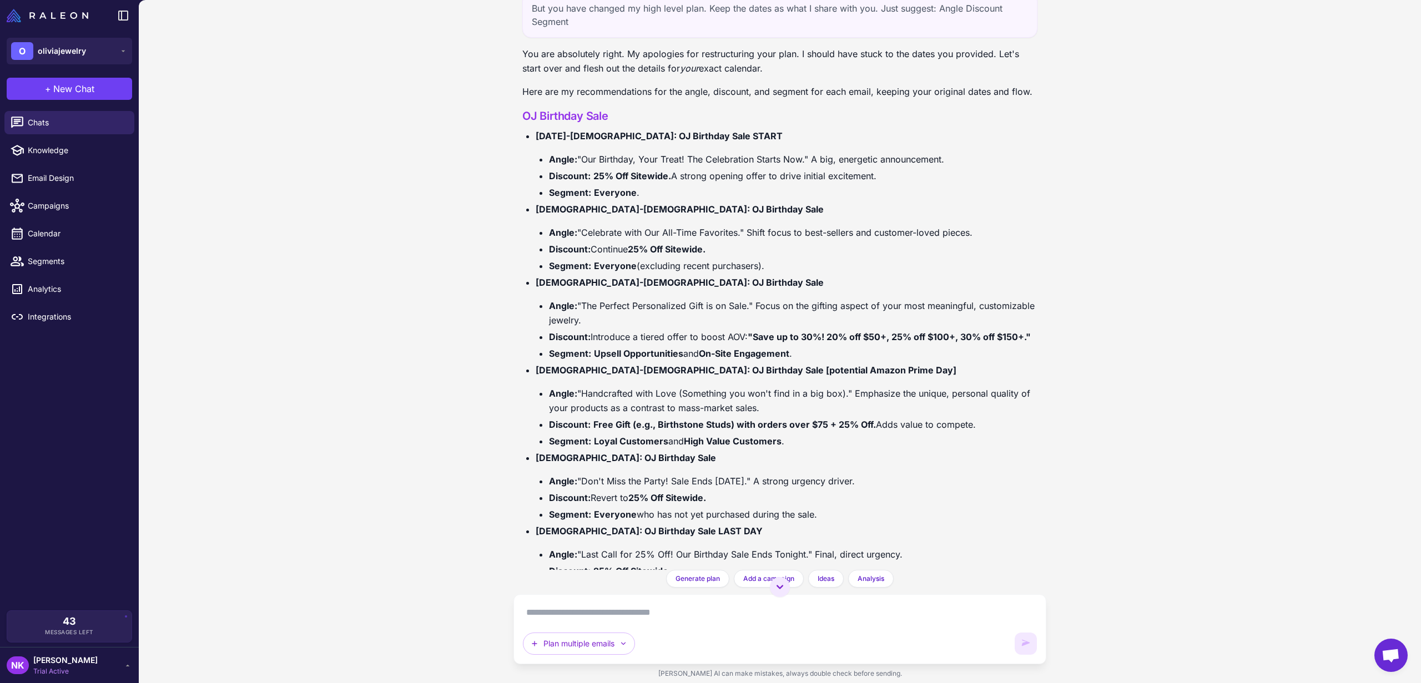
scroll to position [2012, 0]
